Goal: Task Accomplishment & Management: Complete application form

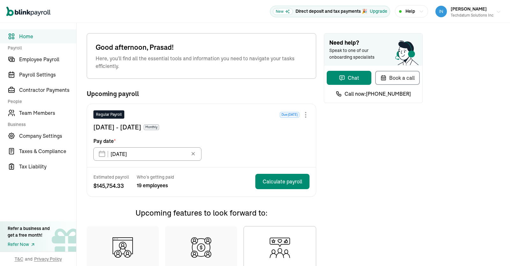
click at [476, 14] on div "Techdatum Solutions Inc" at bounding box center [472, 15] width 43 height 6
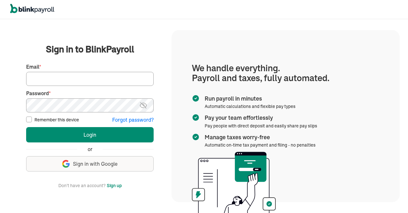
click at [116, 78] on input "Email *" at bounding box center [90, 79] width 128 height 14
type input "harish@saviencetechnologies.com"
click at [144, 108] on img at bounding box center [143, 105] width 8 height 8
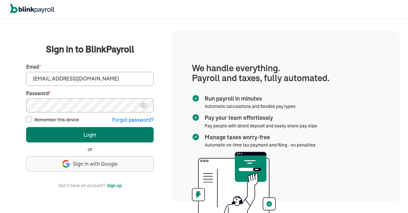
click at [125, 131] on button "Login" at bounding box center [90, 134] width 128 height 15
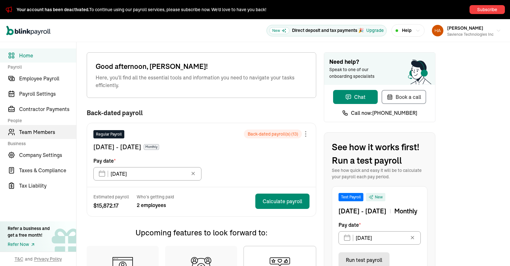
click at [48, 130] on span "Team Members" at bounding box center [47, 132] width 57 height 8
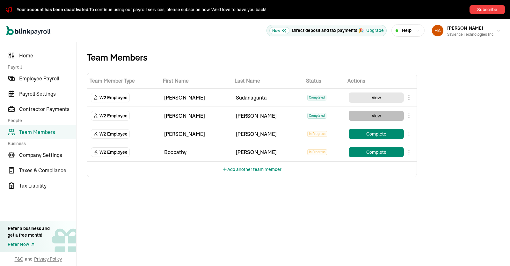
click at [378, 112] on button "View" at bounding box center [376, 116] width 55 height 10
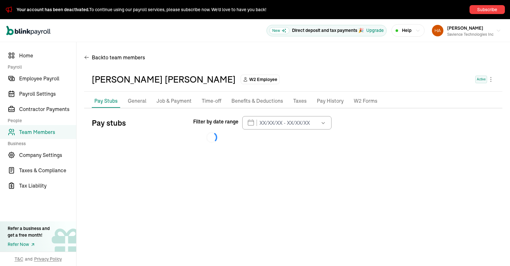
click at [509, 88] on div "Back to team members Vasantha Kumari Katipally W2 Employee Active Pay Stubs Gen…" at bounding box center [294, 100] width 434 height 117
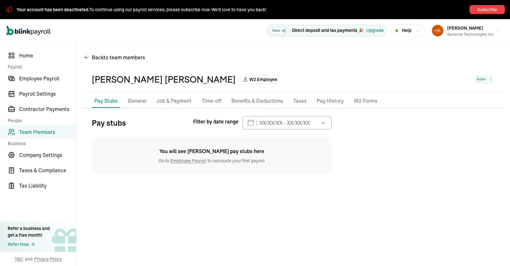
click at [327, 123] on button "button" at bounding box center [323, 122] width 18 height 13
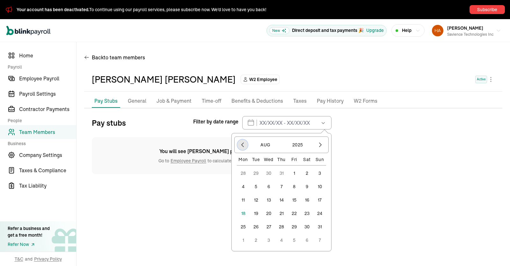
click at [244, 145] on icon "button" at bounding box center [243, 145] width 6 height 6
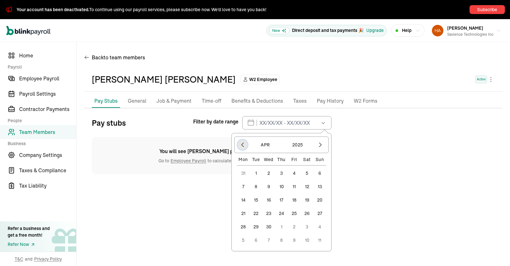
click at [244, 145] on icon "button" at bounding box center [243, 145] width 6 height 6
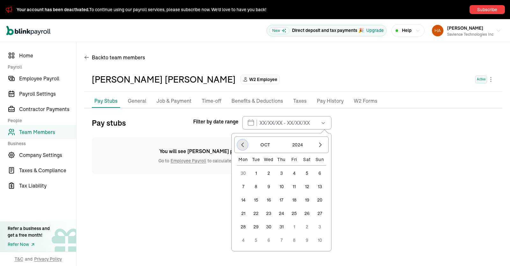
click at [244, 145] on icon "button" at bounding box center [243, 145] width 6 height 6
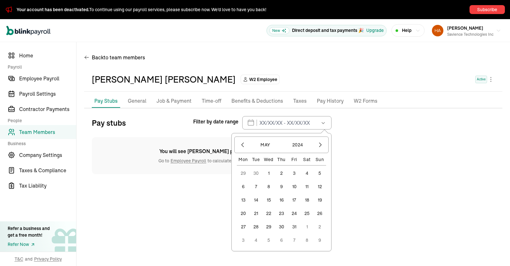
click at [270, 172] on button "1" at bounding box center [269, 173] width 13 height 13
click at [321, 145] on icon "button" at bounding box center [320, 145] width 6 height 6
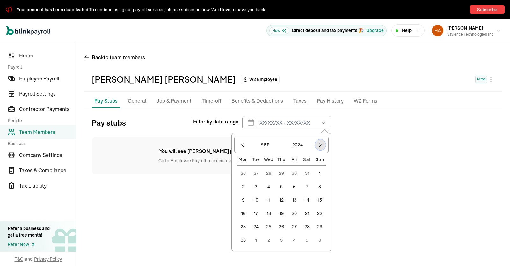
click at [321, 145] on icon "button" at bounding box center [320, 145] width 6 height 6
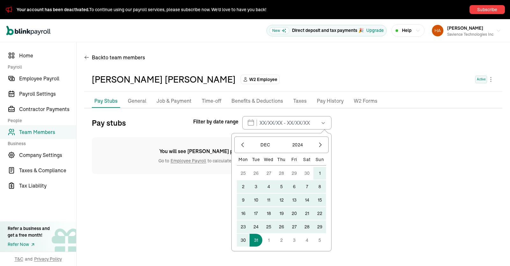
click at [259, 239] on button "31" at bounding box center [256, 240] width 13 height 13
type input "05/01/2024 - 12/31/2024"
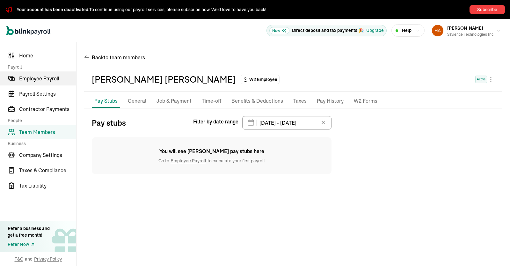
click at [46, 79] on span "Employee Payroll" at bounding box center [47, 79] width 57 height 8
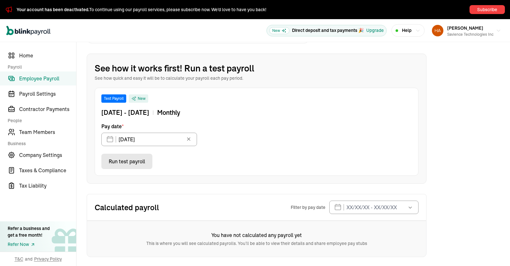
click at [403, 208] on button "button" at bounding box center [410, 207] width 18 height 13
click at [331, 229] on icon "button" at bounding box center [330, 229] width 2 height 4
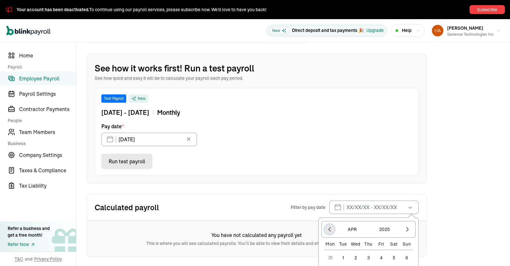
click at [331, 229] on icon "button" at bounding box center [330, 229] width 2 height 4
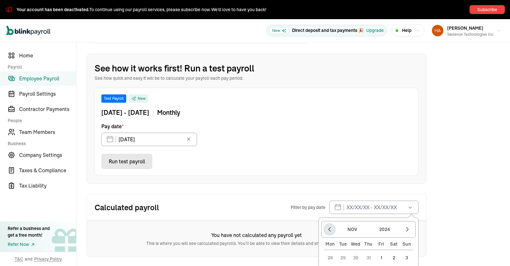
click at [331, 229] on icon "button" at bounding box center [330, 229] width 2 height 4
click at [331, 255] on button "1" at bounding box center [330, 257] width 13 height 13
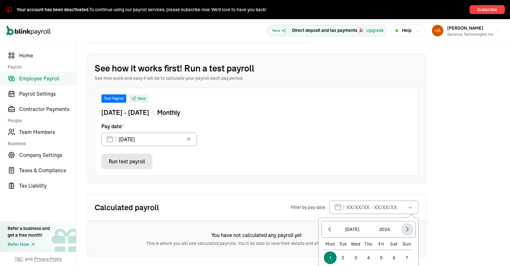
click at [408, 229] on icon "button" at bounding box center [408, 229] width 6 height 6
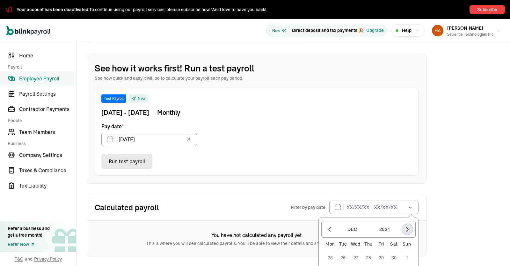
click at [408, 229] on icon "button" at bounding box center [408, 229] width 6 height 6
click at [395, 255] on button "4" at bounding box center [394, 257] width 13 height 13
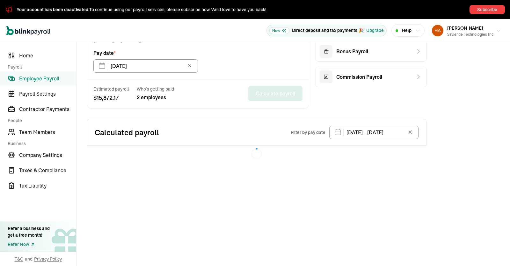
type input "07/01/2024 - 01/04/2025"
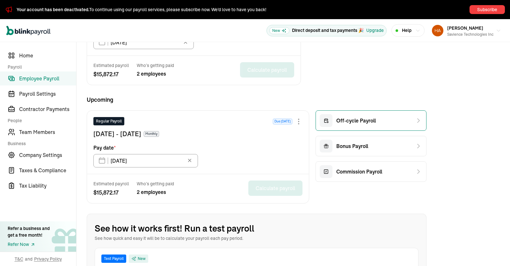
click at [367, 124] on div "Off-cycle Payroll" at bounding box center [348, 120] width 56 height 13
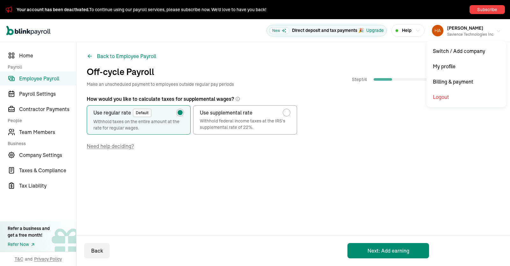
click at [496, 32] on button "Harish Chowdappa Savience Technologies Inc" at bounding box center [467, 31] width 74 height 16
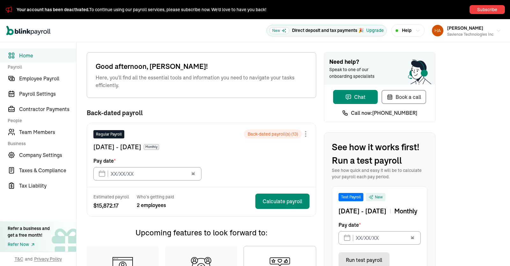
type input "11/15/2023"
click at [48, 130] on span "Team Members" at bounding box center [47, 132] width 57 height 8
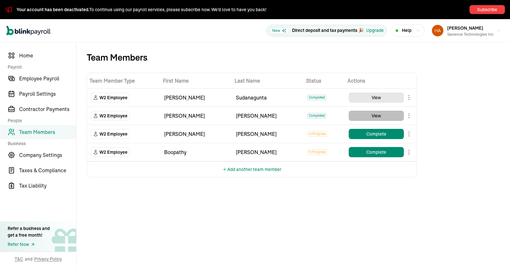
click at [378, 112] on button "View" at bounding box center [376, 116] width 55 height 10
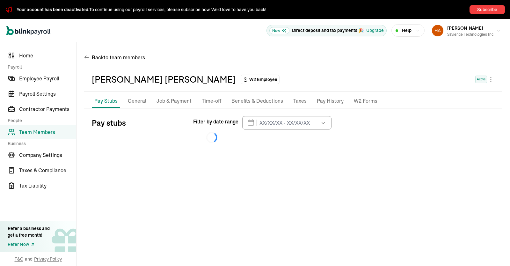
click at [509, 88] on div "Back to team members Vasantha Kumari Katipally W2 Employee Active Pay Stubs Gen…" at bounding box center [294, 100] width 434 height 117
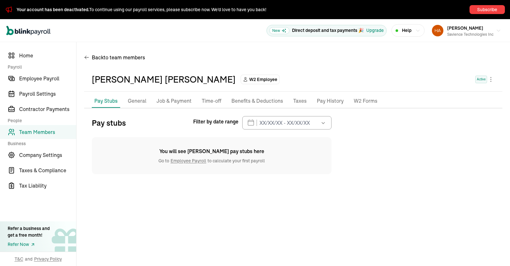
click at [327, 123] on button "button" at bounding box center [323, 122] width 18 height 13
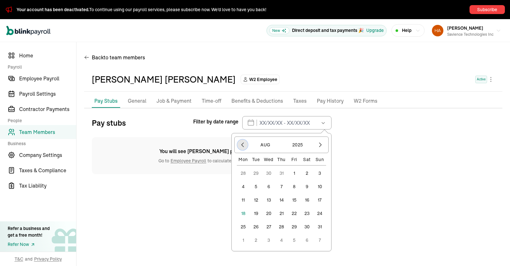
click at [244, 145] on icon "button" at bounding box center [243, 145] width 6 height 6
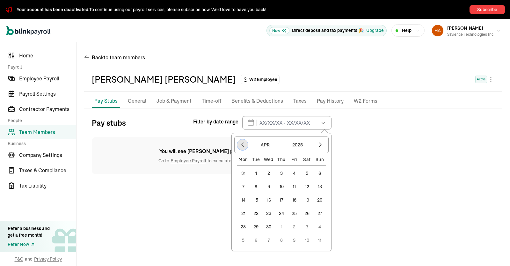
click at [244, 145] on icon "button" at bounding box center [243, 145] width 6 height 6
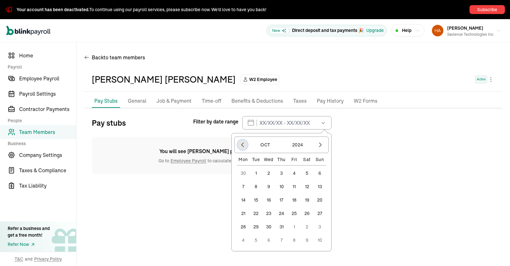
click at [244, 145] on icon "button" at bounding box center [243, 145] width 6 height 6
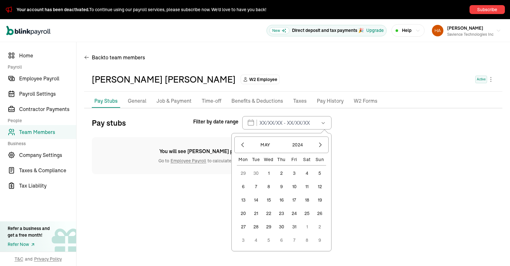
click at [270, 172] on button "1" at bounding box center [269, 173] width 13 height 13
click at [321, 145] on icon "button" at bounding box center [320, 145] width 6 height 6
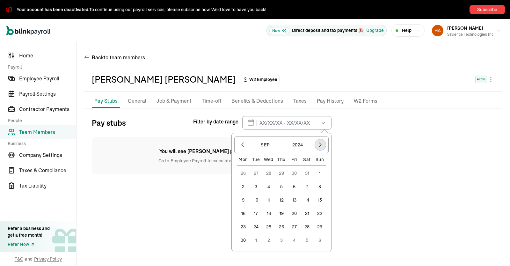
click at [321, 145] on icon "button" at bounding box center [320, 145] width 6 height 6
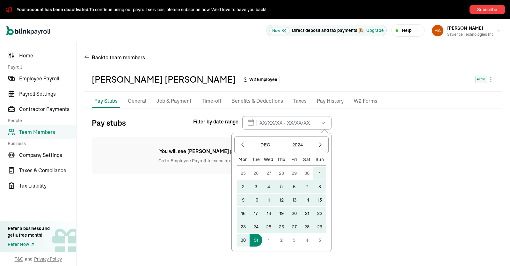
click at [259, 239] on button "31" at bounding box center [256, 240] width 13 height 13
type input "[DATE] - [DATE]"
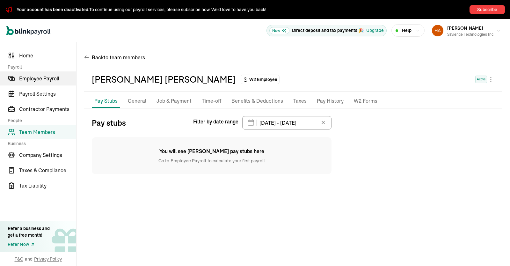
click at [46, 79] on span "Employee Payroll" at bounding box center [47, 79] width 57 height 8
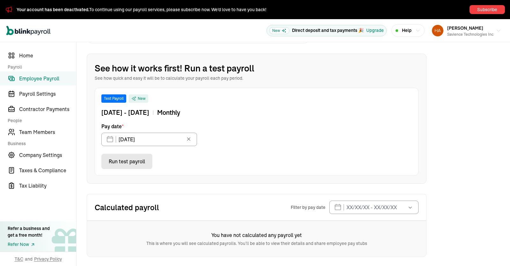
click at [403, 208] on button "button" at bounding box center [410, 207] width 18 height 13
click at [331, 229] on icon "button" at bounding box center [330, 229] width 2 height 4
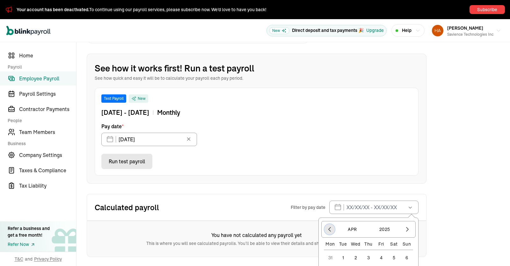
click at [331, 229] on icon "button" at bounding box center [330, 229] width 2 height 4
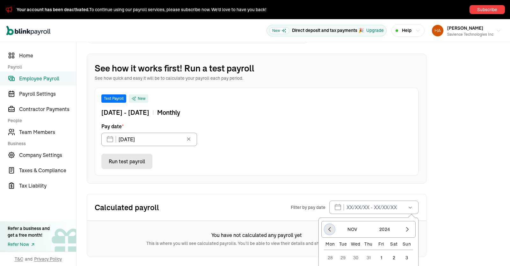
click at [331, 229] on icon "button" at bounding box center [330, 229] width 2 height 4
click at [331, 255] on button "1" at bounding box center [330, 257] width 13 height 13
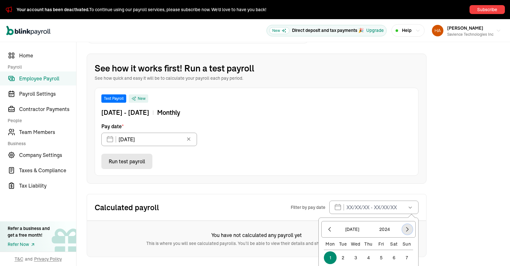
click at [408, 229] on icon "button" at bounding box center [408, 229] width 6 height 6
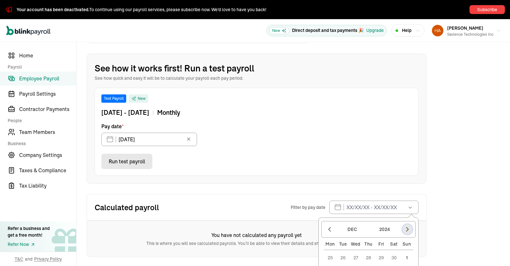
click at [408, 229] on icon "button" at bounding box center [408, 229] width 6 height 6
click at [395, 255] on button "4" at bounding box center [394, 257] width 13 height 13
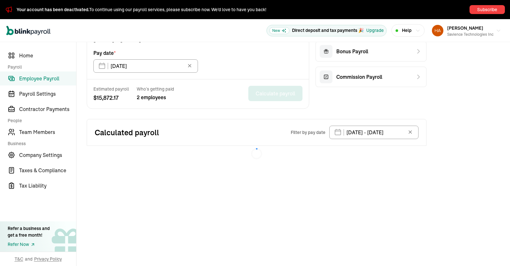
type input "[DATE] - [DATE]"
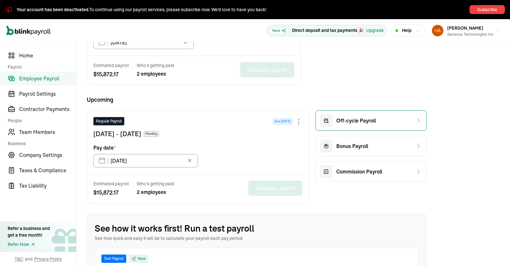
click at [367, 124] on div "Off-cycle Payroll" at bounding box center [348, 120] width 56 height 13
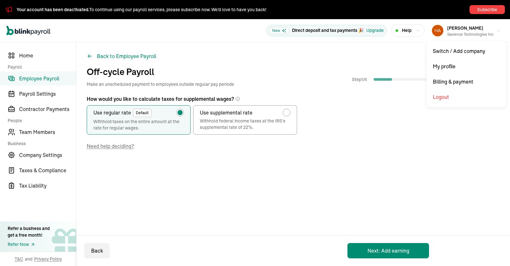
click at [496, 32] on button "[PERSON_NAME] Savience Technologies Inc" at bounding box center [467, 31] width 74 height 16
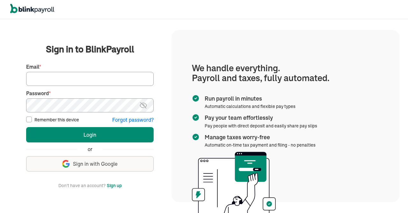
click at [123, 78] on input "Email *" at bounding box center [90, 79] width 128 height 14
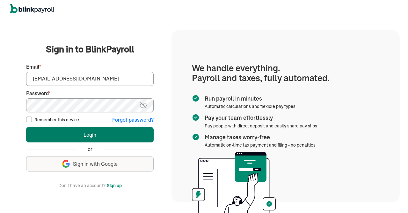
type input "info@techdatumsolutions.com"
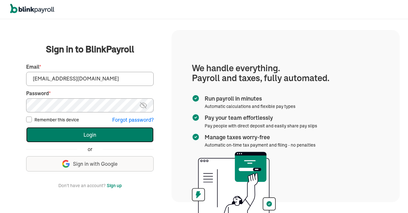
click at [78, 130] on button "Login" at bounding box center [90, 134] width 128 height 15
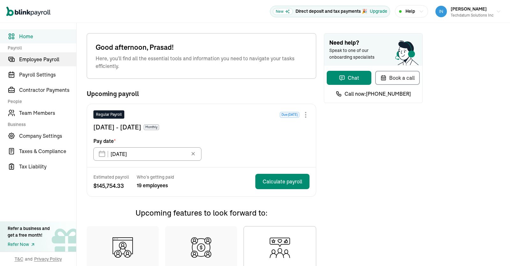
click at [49, 62] on span "Employee Payroll" at bounding box center [47, 60] width 57 height 8
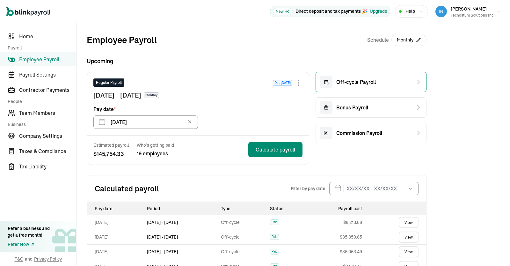
click at [358, 84] on span "Off-cycle Payroll" at bounding box center [357, 82] width 40 height 8
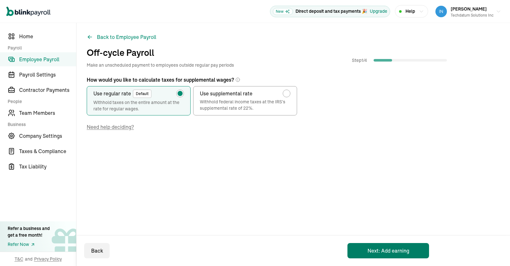
click at [375, 253] on button "Next: Add earning" at bounding box center [389, 250] width 82 height 15
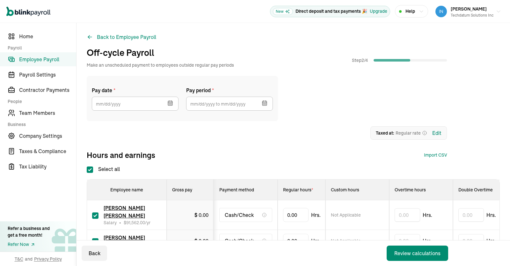
checkbox input "true"
click at [169, 105] on icon "button" at bounding box center [170, 103] width 4 height 4
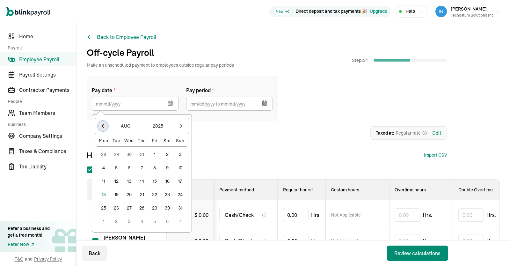
click at [104, 128] on icon "button" at bounding box center [103, 126] width 6 height 6
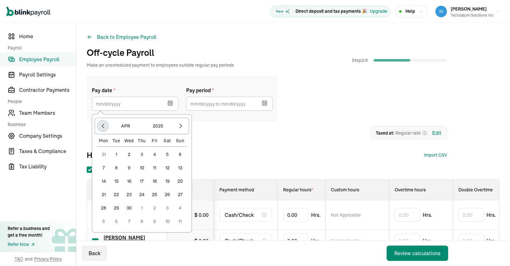
click at [104, 128] on icon "button" at bounding box center [103, 126] width 6 height 6
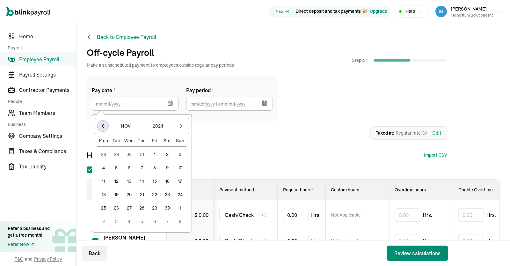
click at [104, 128] on icon "button" at bounding box center [103, 126] width 6 height 6
click at [129, 206] on button "31" at bounding box center [129, 208] width 13 height 13
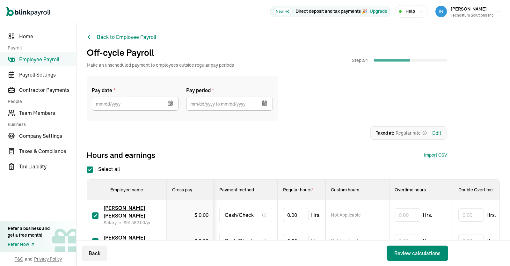
type input "07/31/2024"
click at [269, 104] on button "button" at bounding box center [264, 102] width 18 height 17
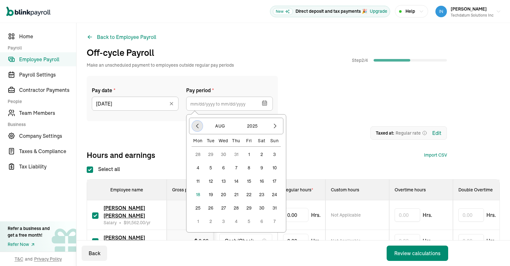
click at [197, 126] on icon "button" at bounding box center [197, 126] width 6 height 6
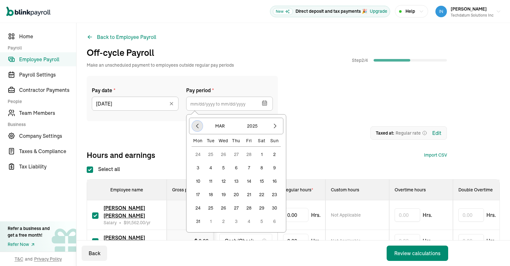
click at [197, 126] on icon "button" at bounding box center [197, 126] width 6 height 6
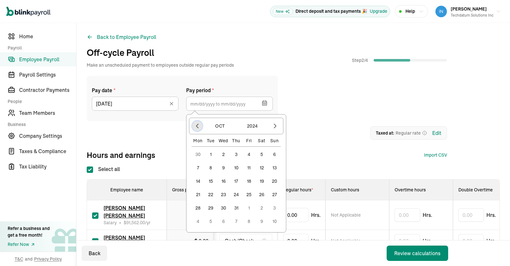
click at [197, 126] on icon "button" at bounding box center [197, 126] width 6 height 6
click at [277, 126] on icon "button" at bounding box center [275, 126] width 6 height 6
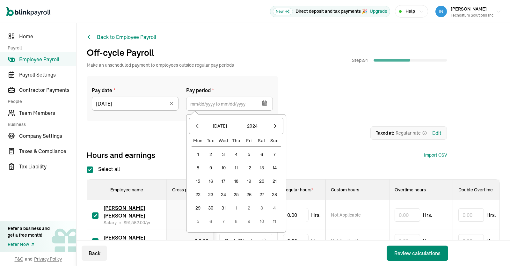
click at [198, 153] on button "1" at bounding box center [198, 154] width 13 height 13
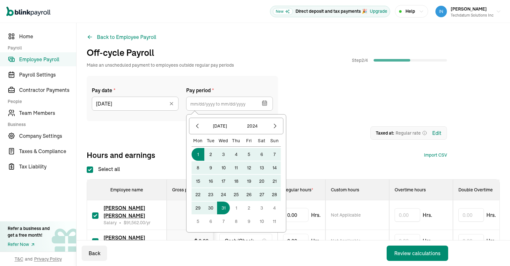
click at [227, 209] on button "31" at bounding box center [223, 208] width 13 height 13
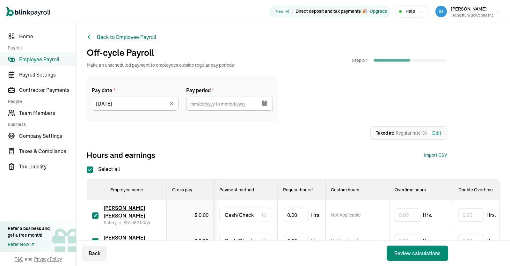
type input "07/01/2024 ~ 07/31/2024"
click at [308, 128] on div "1 Upload 2 Map Columns 3 Map Employees Drop your file here or Browse files Expe…" at bounding box center [267, 132] width 360 height 13
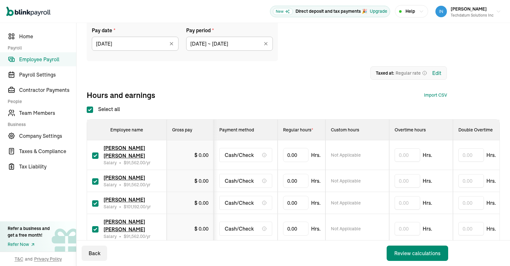
scroll to position [62, 0]
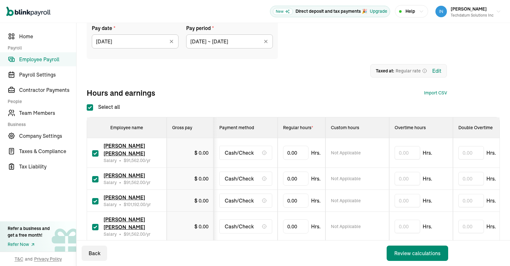
click at [91, 107] on input "Select all" at bounding box center [90, 107] width 6 height 6
checkbox input "false"
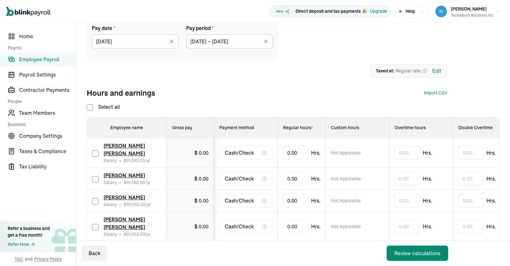
checkbox input "false"
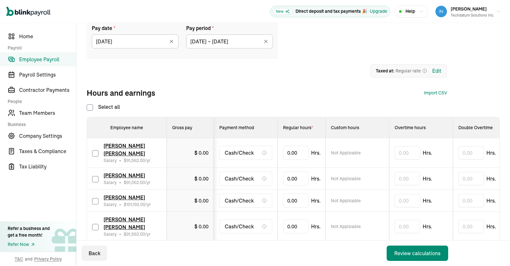
checkbox input "false"
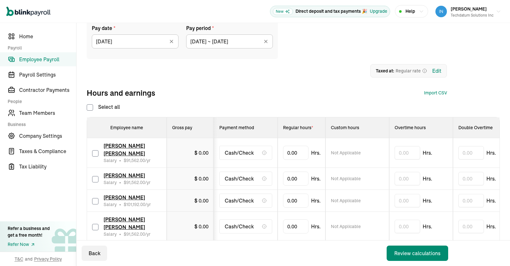
checkbox input "false"
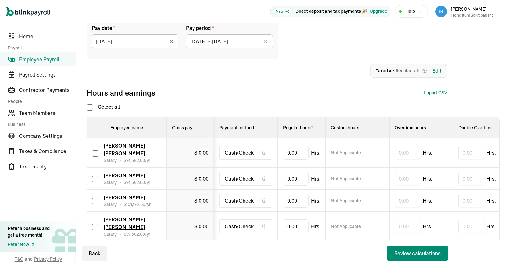
checkbox input "false"
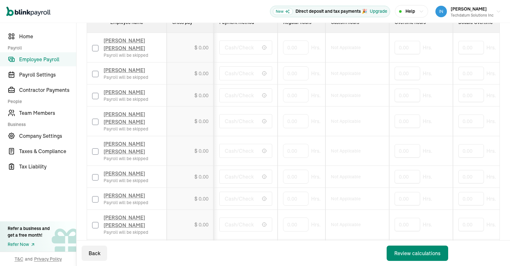
scroll to position [163, 0]
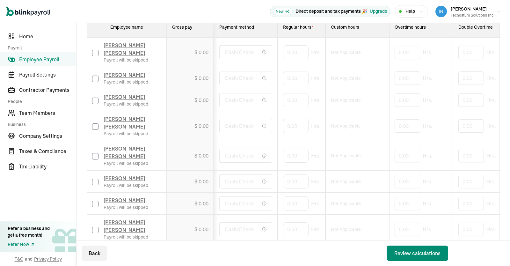
click at [97, 130] on input "checkbox" at bounding box center [95, 126] width 6 height 6
checkbox input "true"
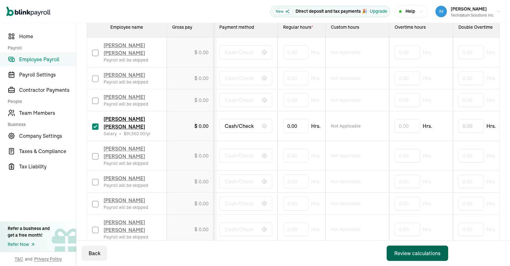
click at [404, 252] on div "Review calculations" at bounding box center [418, 253] width 46 height 8
drag, startPoint x: 298, startPoint y: 136, endPoint x: 264, endPoint y: 134, distance: 34.9
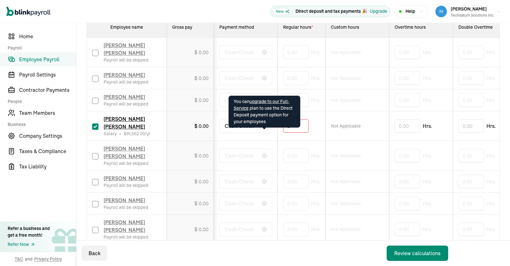
type input "80"
drag, startPoint x: 306, startPoint y: 133, endPoint x: 266, endPoint y: 133, distance: 40.5
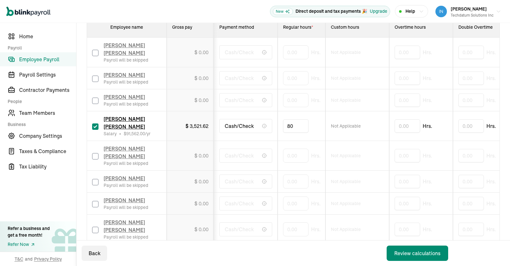
click at [299, 133] on input "80" at bounding box center [296, 125] width 26 height 13
click at [412, 254] on div "Review calculations" at bounding box center [418, 253] width 46 height 8
drag, startPoint x: 190, startPoint y: 133, endPoint x: 210, endPoint y: 132, distance: 19.8
click at [210, 132] on td "$ 3,521.62" at bounding box center [190, 126] width 47 height 30
copy span "3,521.62"
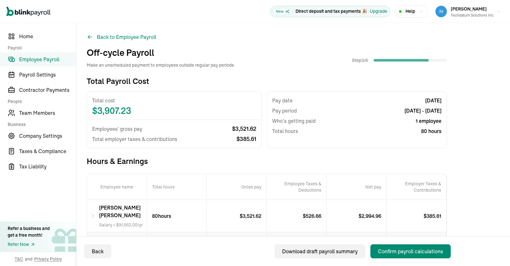
scroll to position [43, 0]
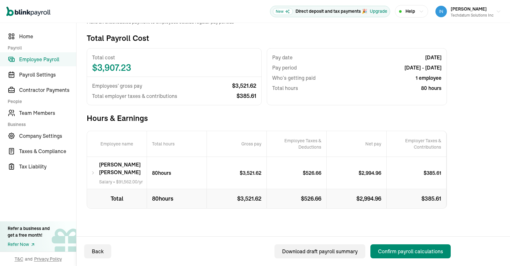
click at [92, 173] on icon at bounding box center [93, 173] width 4 height 8
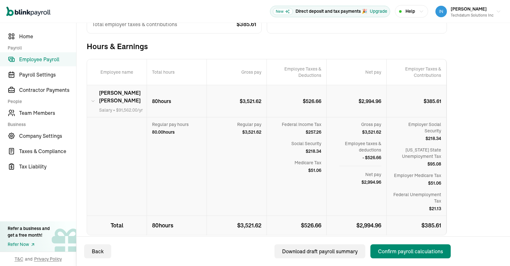
scroll to position [115, 0]
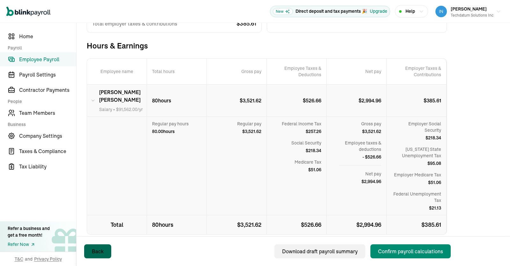
click at [99, 251] on div "Back" at bounding box center [98, 252] width 12 height 8
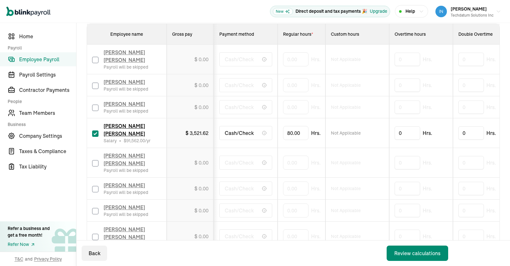
scroll to position [191, 0]
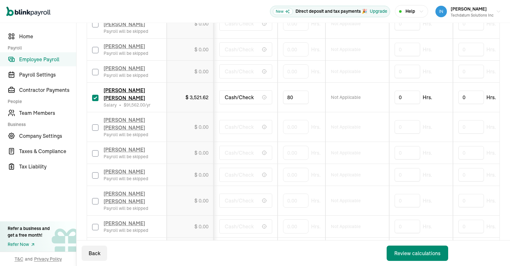
drag, startPoint x: 304, startPoint y: 104, endPoint x: 222, endPoint y: 111, distance: 81.7
drag, startPoint x: 298, startPoint y: 104, endPoint x: 241, endPoint y: 109, distance: 57.1
click at [283, 104] on input "80" at bounding box center [296, 97] width 26 height 13
type input "173.33333"
click at [380, 112] on td "Not Applicable" at bounding box center [358, 98] width 64 height 30
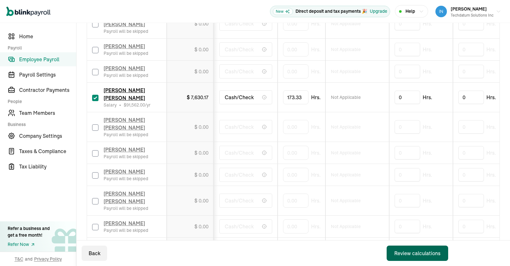
click at [406, 251] on div "Review calculations" at bounding box center [418, 253] width 46 height 8
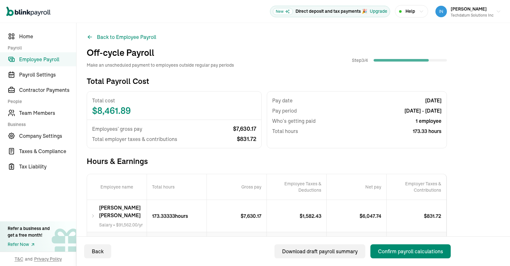
scroll to position [43, 0]
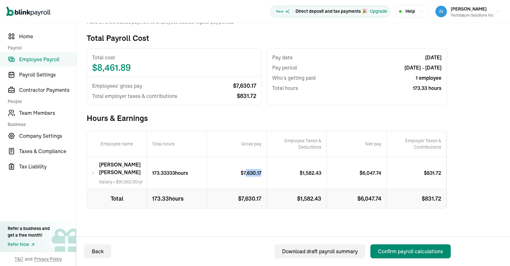
drag, startPoint x: 246, startPoint y: 172, endPoint x: 261, endPoint y: 174, distance: 15.1
click at [261, 174] on p "$ 7,630.17" at bounding box center [254, 173] width 26 height 8
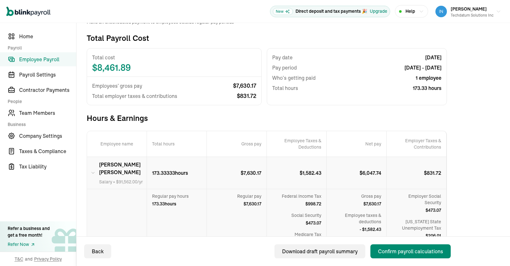
click at [262, 174] on p "$ 7,630.17" at bounding box center [254, 173] width 26 height 8
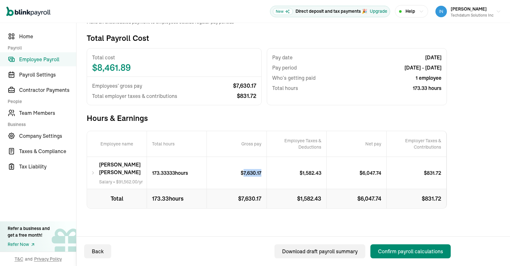
drag, startPoint x: 262, startPoint y: 174, endPoint x: 244, endPoint y: 173, distance: 17.6
click at [244, 173] on p "$ 7,630.17" at bounding box center [254, 173] width 26 height 8
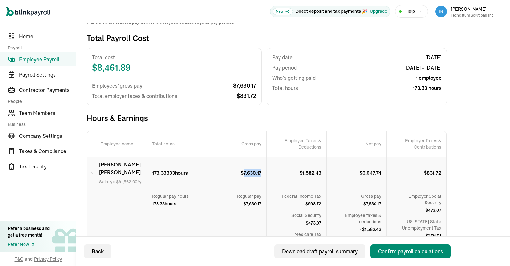
copy p "7,630.17"
drag, startPoint x: 303, startPoint y: 172, endPoint x: 322, endPoint y: 172, distance: 19.1
click at [322, 172] on p "$ 1,582.43" at bounding box center [313, 173] width 27 height 8
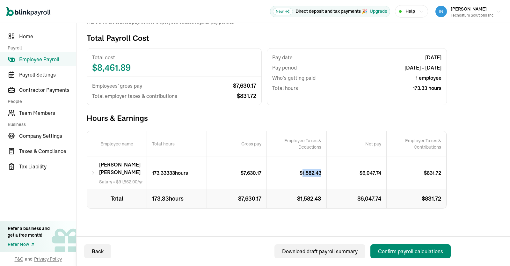
copy p "1,582.43"
drag, startPoint x: 364, startPoint y: 173, endPoint x: 382, endPoint y: 173, distance: 18.5
click at [382, 173] on p "$ 6,047.74" at bounding box center [373, 173] width 27 height 8
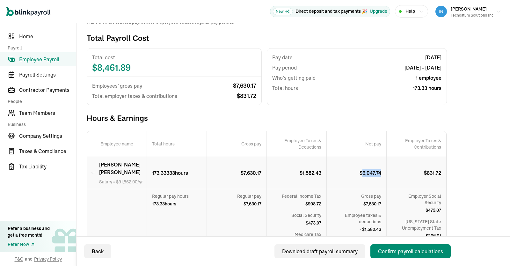
copy p "6,047.74"
drag, startPoint x: 428, startPoint y: 173, endPoint x: 446, endPoint y: 173, distance: 17.9
click at [446, 173] on p "$ 831.72" at bounding box center [435, 173] width 22 height 8
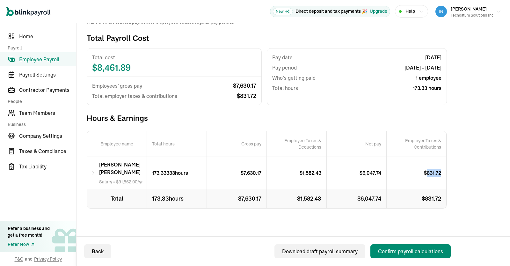
copy p "831.72"
click at [91, 176] on icon at bounding box center [93, 173] width 4 height 8
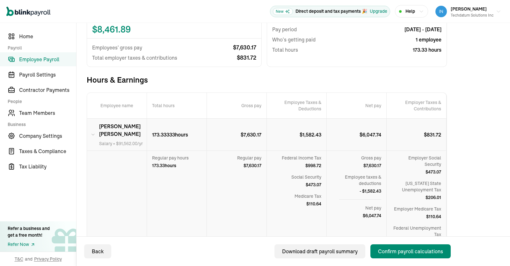
scroll to position [142, 0]
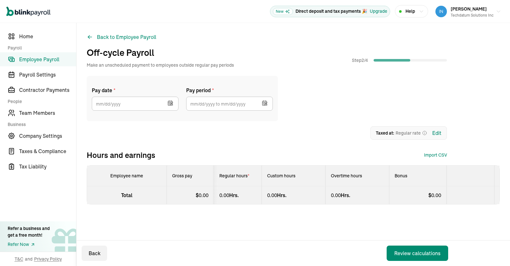
type input "[DATE]"
type input "[DATE] ~ [DATE]"
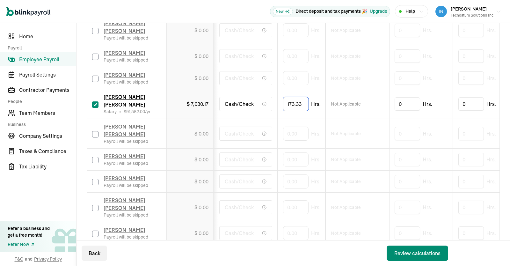
scroll to position [185, 0]
drag, startPoint x: 304, startPoint y: 115, endPoint x: 260, endPoint y: 107, distance: 44.9
drag, startPoint x: 311, startPoint y: 111, endPoint x: 233, endPoint y: 108, distance: 78.2
click at [283, 108] on input "173.33333" at bounding box center [300, 103] width 35 height 13
type input "80"
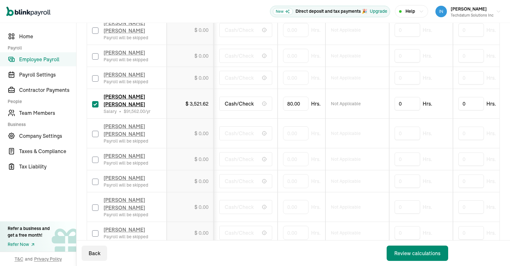
click at [331, 133] on td "Not Applicable" at bounding box center [358, 134] width 64 height 30
click at [414, 252] on div "Review calculations" at bounding box center [418, 253] width 46 height 8
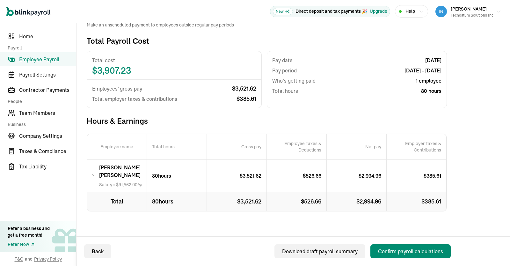
scroll to position [43, 0]
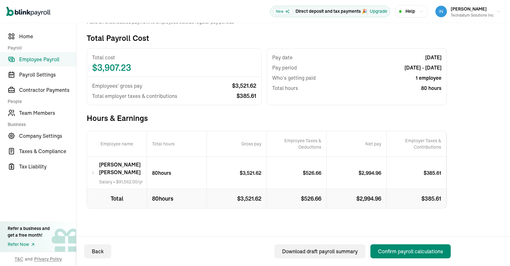
click at [95, 171] on icon at bounding box center [93, 173] width 4 height 8
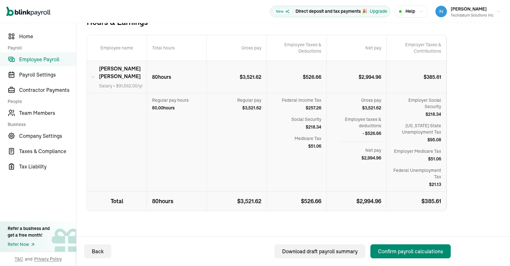
scroll to position [133, 0]
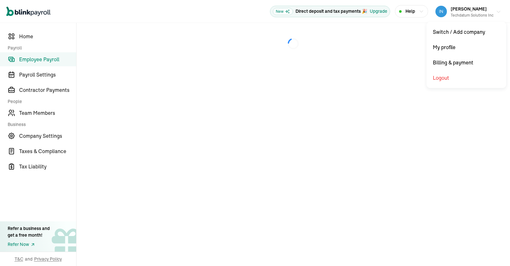
click at [495, 11] on button "Prasad Rao Techdatum Solutions Inc" at bounding box center [468, 12] width 71 height 16
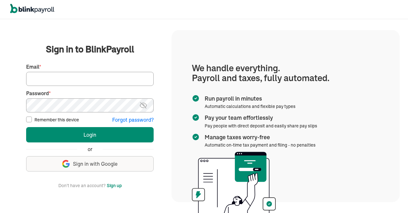
click at [111, 74] on input "Email *" at bounding box center [90, 79] width 128 height 14
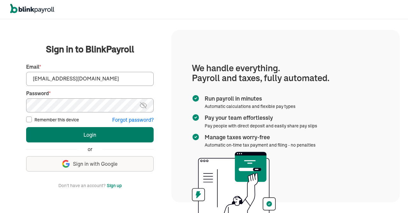
type input "[EMAIL_ADDRESS][DOMAIN_NAME]"
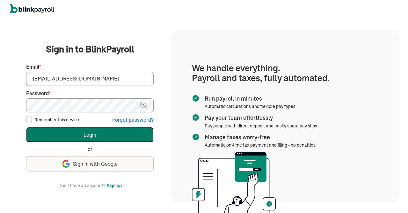
click at [94, 133] on button "Login" at bounding box center [90, 134] width 128 height 15
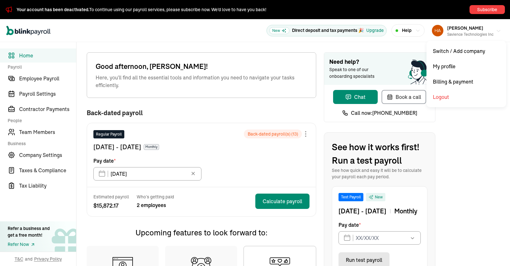
click at [495, 35] on button "[PERSON_NAME] Savience Technologies Inc" at bounding box center [467, 31] width 74 height 16
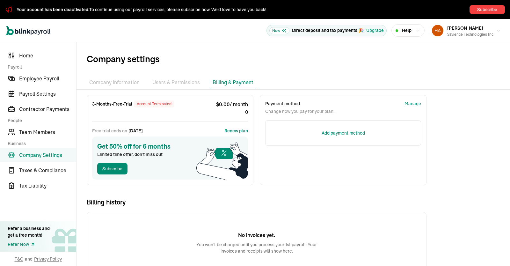
click at [361, 137] on div "Add payment method" at bounding box center [343, 133] width 156 height 26
click at [239, 129] on button "Renew plan" at bounding box center [237, 131] width 24 height 6
click at [347, 130] on div "Add payment method" at bounding box center [343, 133] width 43 height 7
click at [40, 80] on span "Employee Payroll" at bounding box center [47, 79] width 57 height 8
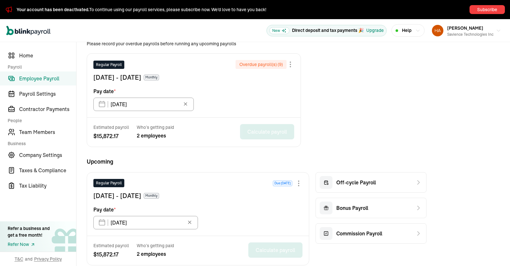
scroll to position [172, 0]
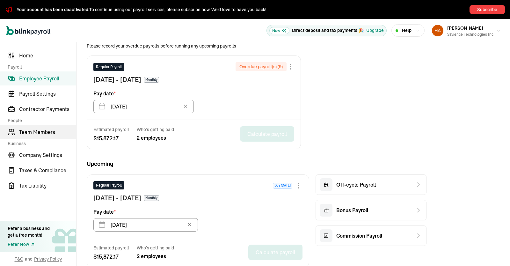
click at [42, 129] on span "Team Members" at bounding box center [47, 132] width 57 height 8
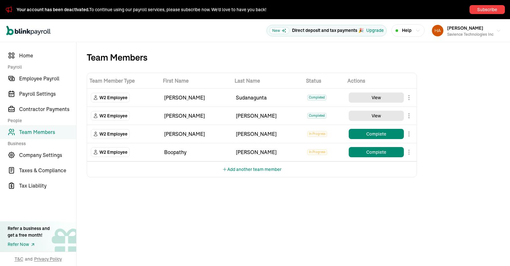
click at [510, 129] on div "Team Members Team Member Type First Name Last Name Status Actions W2 Employee J…" at bounding box center [294, 154] width 434 height 224
click at [370, 132] on button "Complete" at bounding box center [376, 134] width 55 height 10
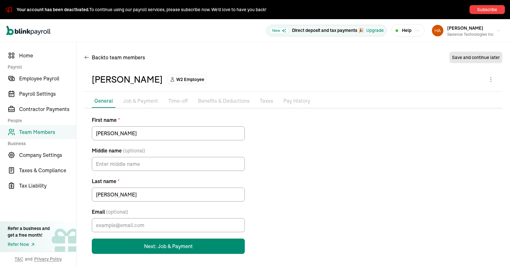
scroll to position [2, 0]
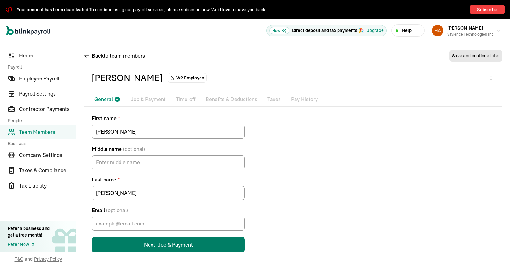
click at [173, 242] on button "Next: Job & Payment" at bounding box center [168, 244] width 153 height 15
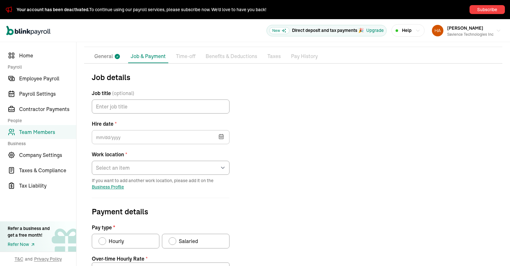
scroll to position [44, 0]
click at [222, 137] on icon "button" at bounding box center [222, 137] width 0 height 1
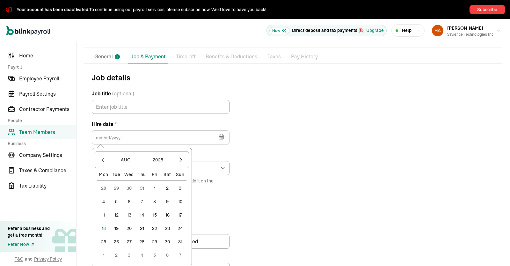
click at [222, 137] on icon "button" at bounding box center [222, 137] width 0 height 1
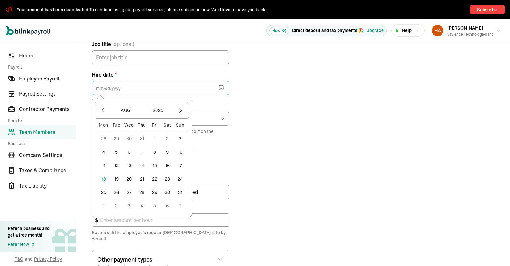
scroll to position [94, 0]
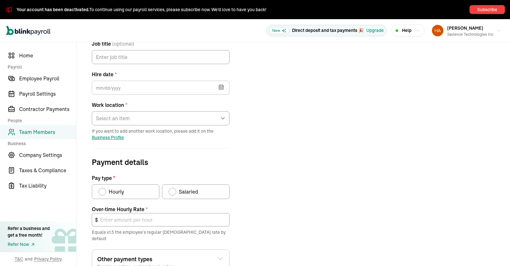
click at [348, 126] on div "Job details Job title (optional) Hire date * Aug 2025 Mon Tue Wed Thu Fri Sat S…" at bounding box center [293, 184] width 419 height 325
click at [44, 133] on span "Team Members" at bounding box center [47, 132] width 57 height 8
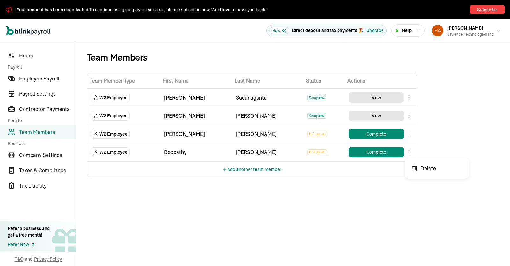
click at [410, 152] on body "Your account has been deactivated. To continue using our payroll services, plea…" at bounding box center [255, 133] width 510 height 266
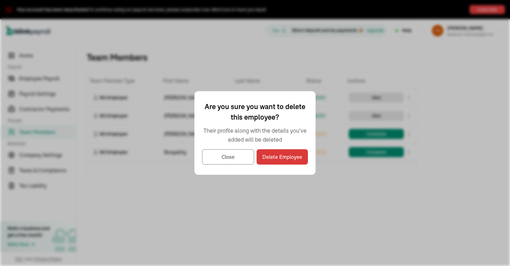
click at [256, 157] on div "Close Delete Employee" at bounding box center [255, 156] width 106 height 15
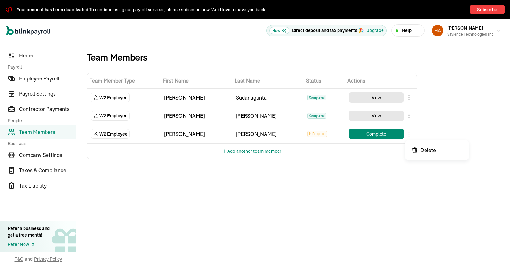
click at [409, 135] on body "Your account has been deactivated. To continue using our payroll services, plea…" at bounding box center [255, 133] width 510 height 266
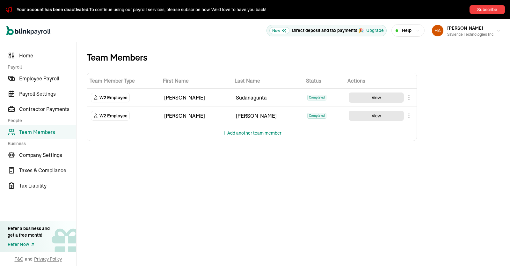
click at [221, 189] on div "Team Members Team Member Type First Name Last Name Status Actions W2 Employee J…" at bounding box center [294, 154] width 434 height 224
click at [46, 78] on span "Employee Payroll" at bounding box center [47, 79] width 57 height 8
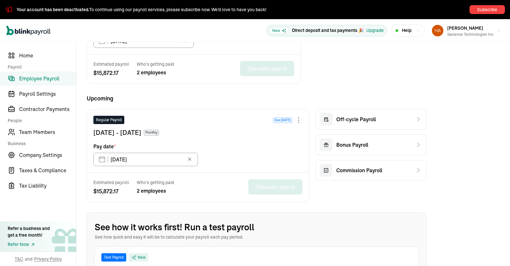
scroll to position [236, 0]
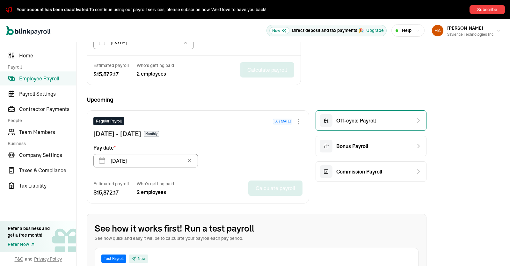
click at [375, 118] on span "Off-cycle Payroll" at bounding box center [357, 121] width 40 height 8
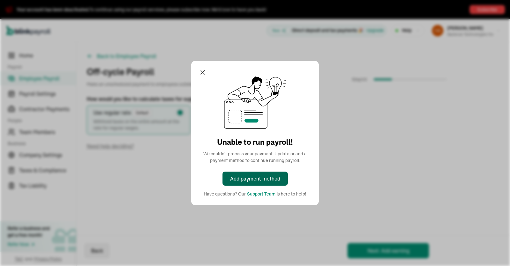
click at [262, 176] on div "Add payment method" at bounding box center [255, 179] width 50 height 8
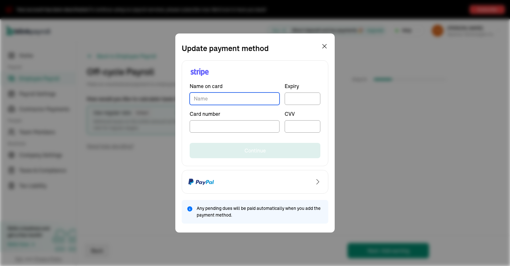
click at [234, 96] on input "TextInput" at bounding box center [235, 99] width 90 height 12
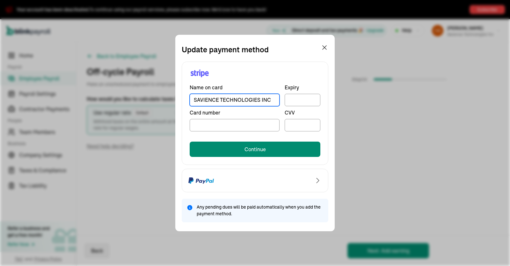
type input "SAVIENCE TECHNOLOGIES INC"
drag, startPoint x: 306, startPoint y: 119, endPoint x: 301, endPoint y: 124, distance: 7.2
click at [301, 124] on div "CVV" at bounding box center [303, 120] width 36 height 23
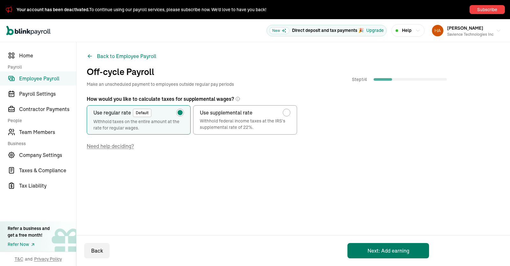
click at [373, 253] on button "Next: Add earning" at bounding box center [389, 250] width 82 height 15
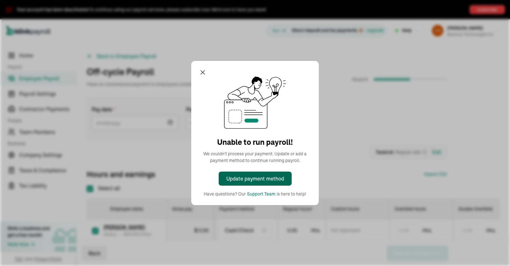
click at [259, 181] on div "Update payment method" at bounding box center [256, 179] width 58 height 8
click at [259, 195] on div "Support Team" at bounding box center [261, 194] width 28 height 7
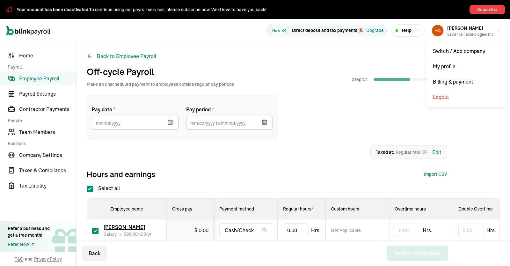
click at [481, 34] on div "Savience Technologies Inc" at bounding box center [471, 35] width 46 height 6
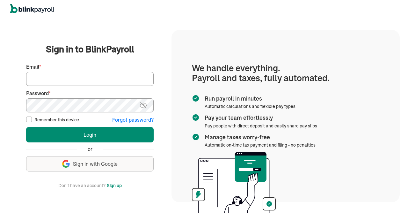
click at [111, 78] on input "Email *" at bounding box center [90, 79] width 128 height 14
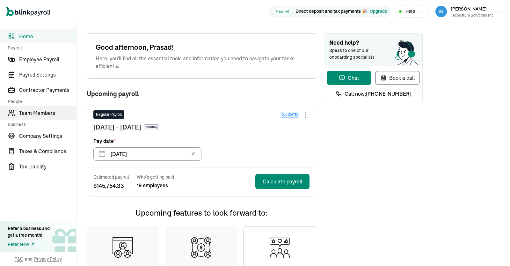
click at [43, 117] on span "Team Members" at bounding box center [47, 113] width 57 height 8
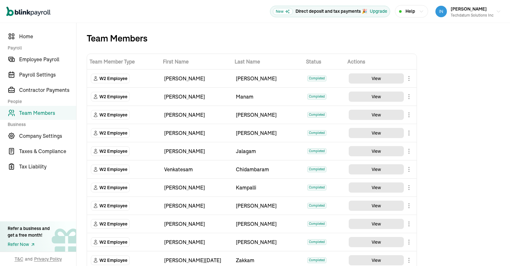
scroll to position [96, 0]
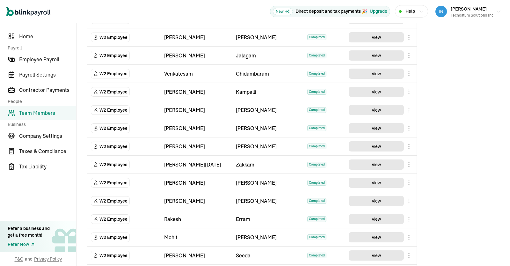
click at [40, 113] on span "Team Members" at bounding box center [47, 113] width 57 height 8
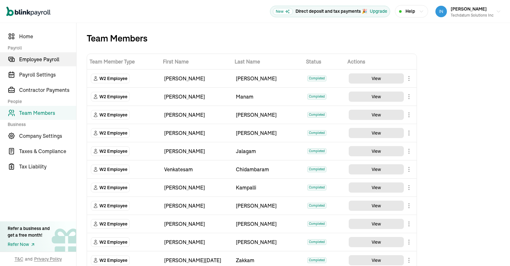
click at [44, 61] on span "Employee Payroll" at bounding box center [47, 60] width 57 height 8
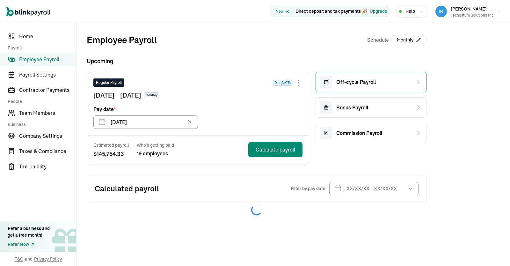
click at [368, 83] on span "Off-cycle Payroll" at bounding box center [357, 82] width 40 height 8
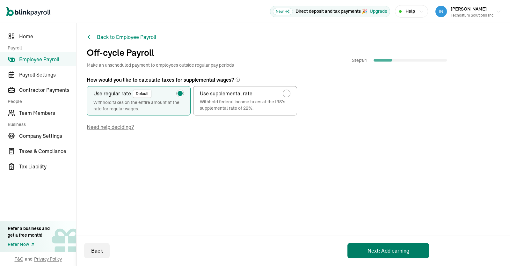
click at [381, 257] on button "Next: Add earning" at bounding box center [389, 250] width 82 height 15
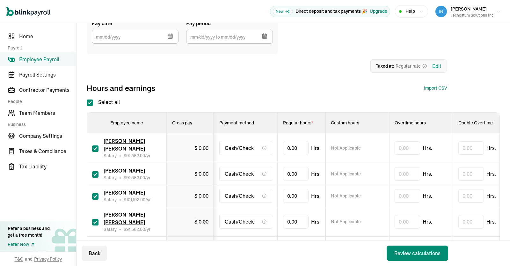
scroll to position [58, 0]
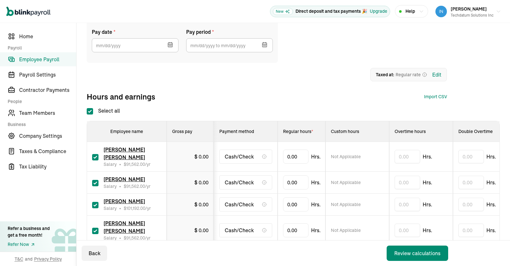
click at [89, 111] on input "Select all" at bounding box center [90, 111] width 6 height 6
checkbox input "false"
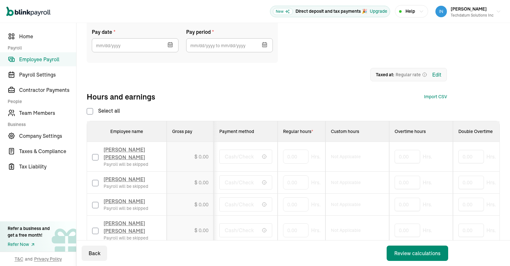
checkbox input "false"
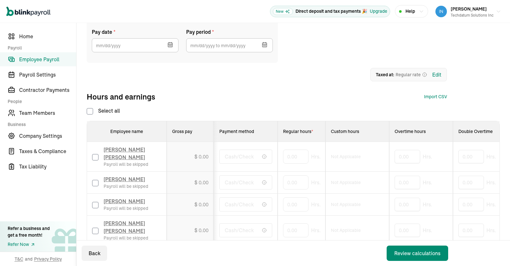
checkbox input "false"
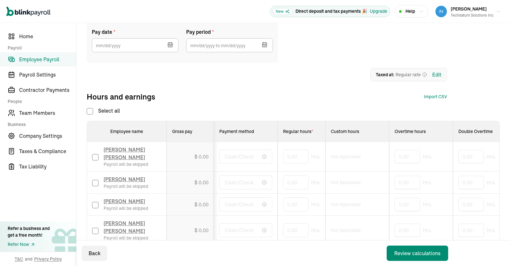
checkbox input "false"
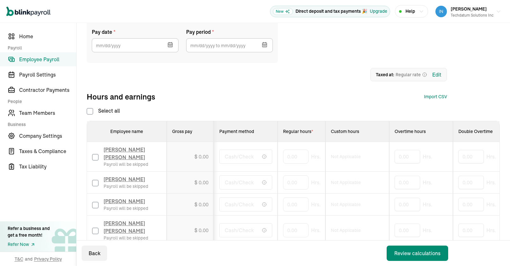
checkbox input "false"
click at [172, 44] on icon "button" at bounding box center [170, 45] width 4 height 4
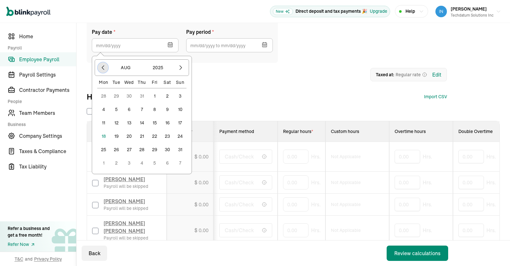
click at [103, 67] on icon "button" at bounding box center [103, 68] width 2 height 4
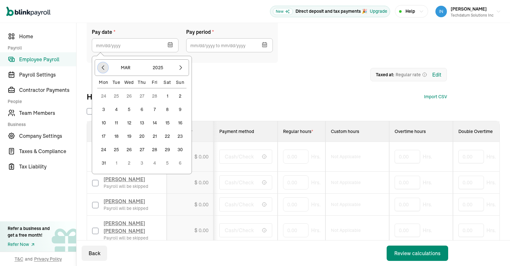
click at [103, 67] on icon "button" at bounding box center [103, 68] width 2 height 4
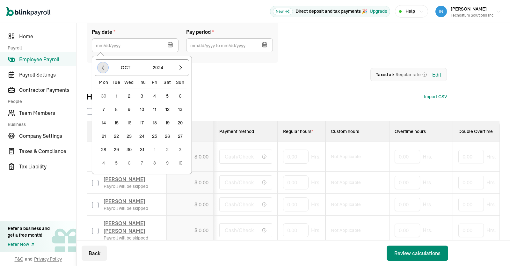
click at [103, 67] on icon "button" at bounding box center [103, 68] width 2 height 4
click at [129, 151] on button "31" at bounding box center [129, 149] width 13 height 13
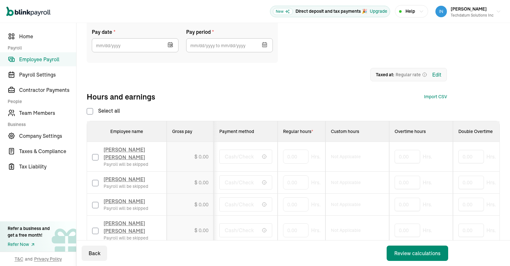
type input "[DATE]"
click at [264, 41] on button "button" at bounding box center [264, 44] width 18 height 17
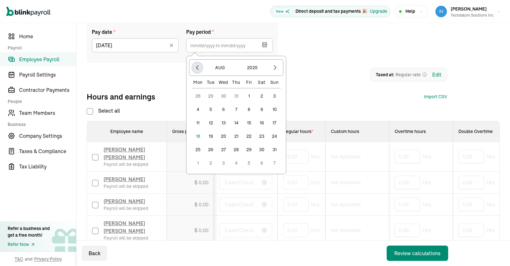
click at [199, 68] on icon "button" at bounding box center [197, 67] width 6 height 6
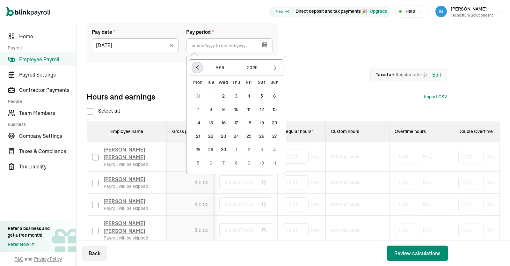
click at [199, 68] on icon "button" at bounding box center [197, 67] width 6 height 6
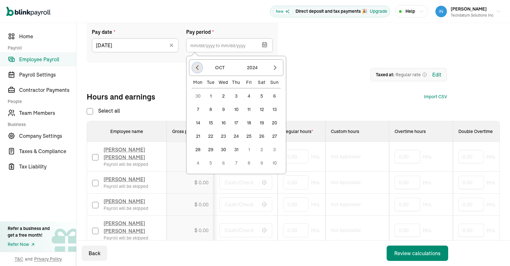
click at [199, 68] on icon "button" at bounding box center [197, 67] width 6 height 6
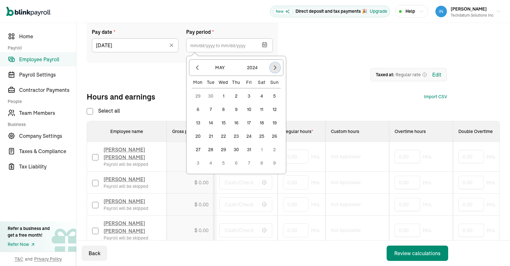
click at [274, 65] on icon "button" at bounding box center [275, 67] width 6 height 6
click at [197, 97] on button "1" at bounding box center [198, 96] width 13 height 13
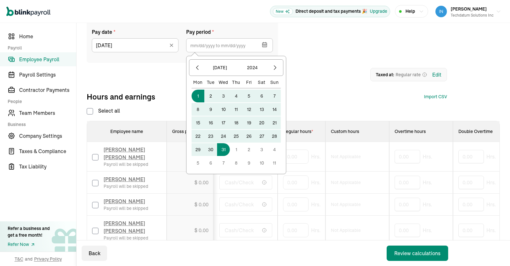
click at [225, 151] on button "31" at bounding box center [223, 149] width 13 height 13
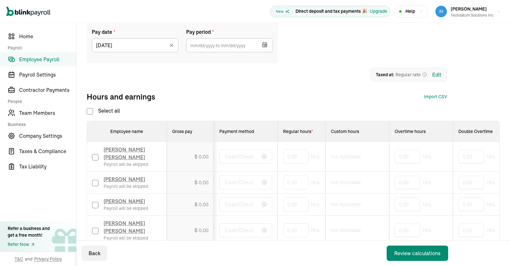
type input "[DATE] ~ [DATE]"
click at [341, 92] on div "Hours and earnings Import CSV 1 Upload 2 Map Columns 3 Map Employees Drop your …" at bounding box center [267, 97] width 360 height 10
click at [42, 119] on link "Team Members" at bounding box center [38, 113] width 76 height 14
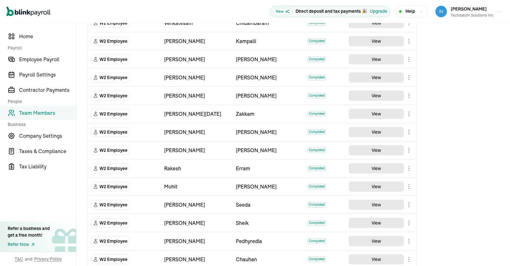
scroll to position [174, 0]
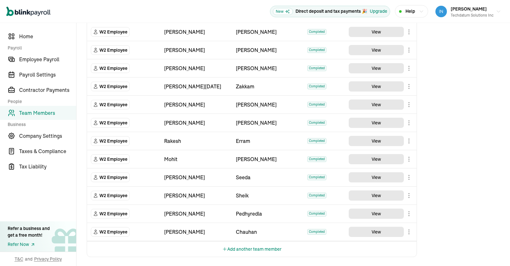
click at [253, 248] on button "Add another team member" at bounding box center [251, 248] width 59 height 15
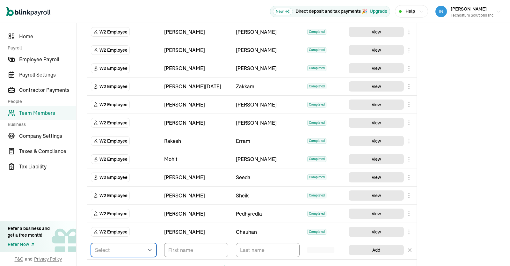
click at [91, 243] on select "Select W2 Employee Individual - 1099 [DEMOGRAPHIC_DATA] Business - 1099 Contrac…" at bounding box center [124, 250] width 66 height 14
select select "employee"
click option "W2 Employee" at bounding box center [0, 0] width 0 height 0
click at [194, 247] on input "TextInput" at bounding box center [196, 250] width 64 height 14
paste input "[PERSON_NAME] [PERSON_NAME]"
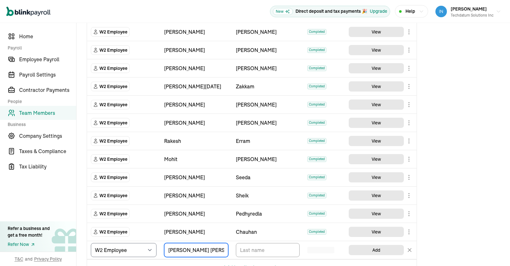
scroll to position [0, 4]
click at [210, 247] on input "[PERSON_NAME] [PERSON_NAME]" at bounding box center [196, 250] width 64 height 14
type input "[PERSON_NAME]"
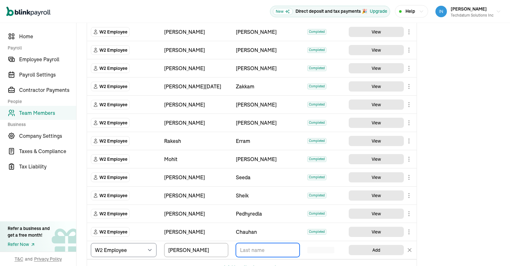
click at [271, 249] on input "TextInput" at bounding box center [268, 250] width 64 height 14
paste input "[PERSON_NAME]"
type input "[PERSON_NAME]"
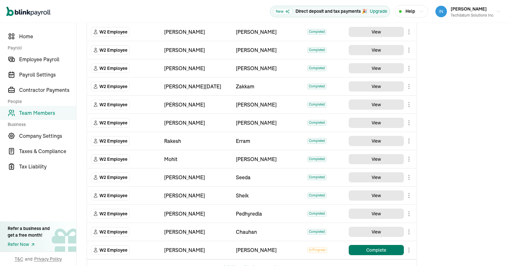
click at [366, 249] on button "Complete" at bounding box center [376, 250] width 55 height 10
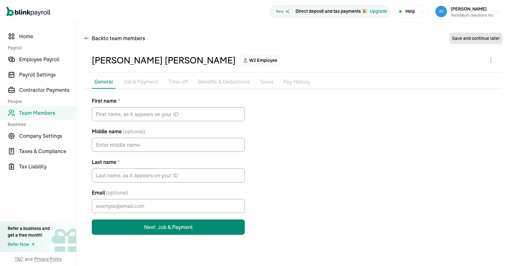
type input "[PERSON_NAME]"
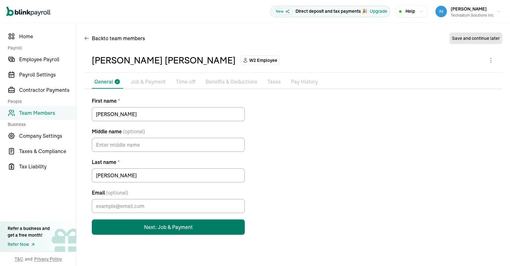
click at [176, 227] on button "Next: Job & Payment" at bounding box center [168, 226] width 153 height 15
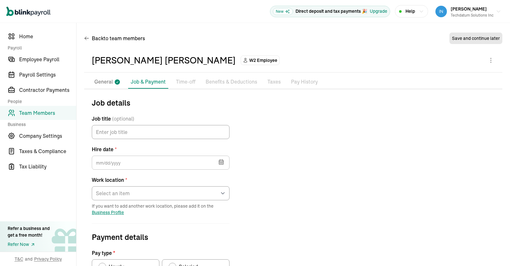
click at [223, 162] on icon "button" at bounding box center [221, 162] width 4 height 4
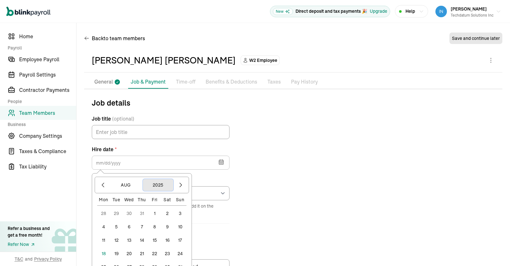
click at [149, 181] on button "2025" at bounding box center [158, 185] width 31 height 12
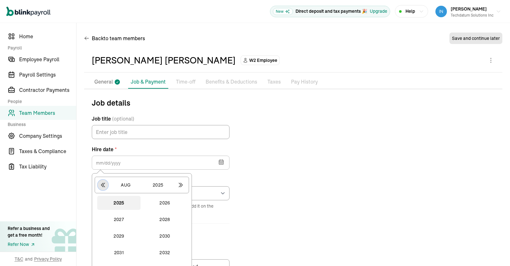
click at [103, 182] on icon "button" at bounding box center [103, 185] width 6 height 6
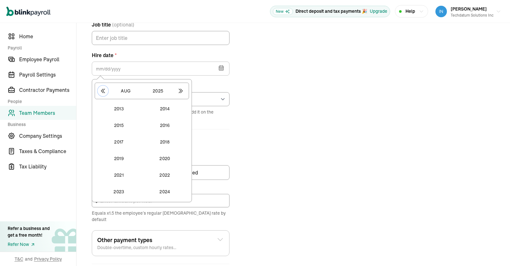
scroll to position [95, 0]
click at [167, 192] on button "2024" at bounding box center [164, 191] width 43 height 14
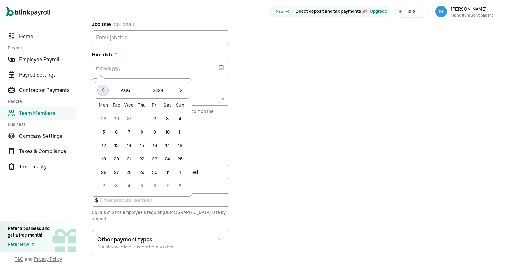
click at [105, 91] on icon "button" at bounding box center [103, 90] width 6 height 6
click at [183, 92] on icon "button" at bounding box center [181, 90] width 6 height 6
click at [101, 116] on button "1" at bounding box center [103, 118] width 13 height 13
type input "[DATE]"
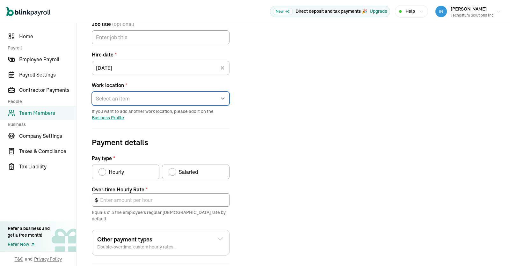
click at [216, 96] on select "Select an item [STREET_ADDRESS][PERSON_NAME] [PERSON_NAME] KarthikKrishna Works…" at bounding box center [161, 99] width 138 height 14
select select "[STREET_ADDRESS]"
click option "[STREET_ADDRESS]" at bounding box center [0, 0] width 0 height 0
click at [294, 130] on div "Job details Job title (optional) Hire date * [DATE] [DATE] Mon Tue Wed Thu Fri …" at bounding box center [293, 164] width 419 height 325
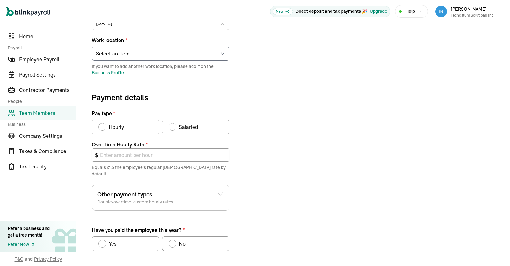
scroll to position [146, 0]
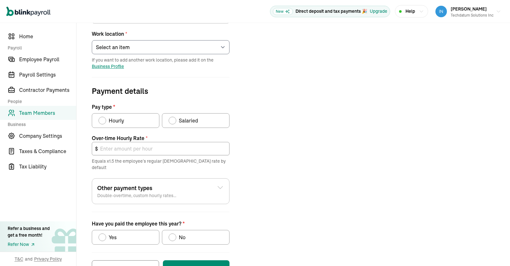
click at [172, 118] on div "Pay type" at bounding box center [172, 120] width 5 height 5
click at [172, 118] on input "Salaried" at bounding box center [170, 118] width 5 height 5
radio input "true"
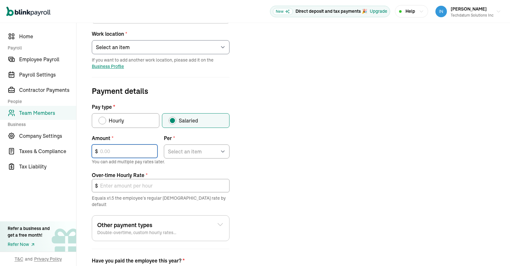
click at [135, 149] on input "text" at bounding box center [125, 151] width 66 height 13
type input "91,562"
click at [213, 148] on select "Select an item Hour Week Month Year" at bounding box center [197, 152] width 66 height 14
select select "4"
click option "Year" at bounding box center [0, 0] width 0 height 0
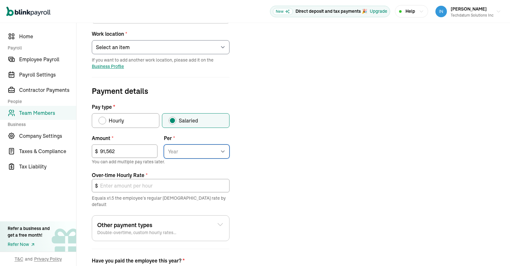
type input "66.03"
click at [271, 182] on div "Job details Job title (optional) Hire date * [DATE] [DATE] Mon Tue Wed Thu Fri …" at bounding box center [293, 132] width 419 height 362
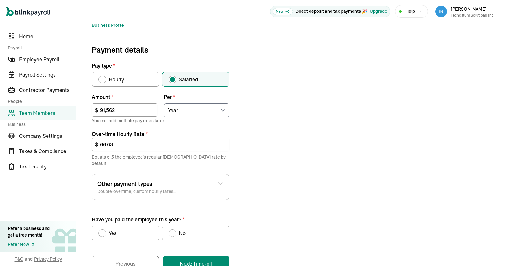
scroll to position [199, 0]
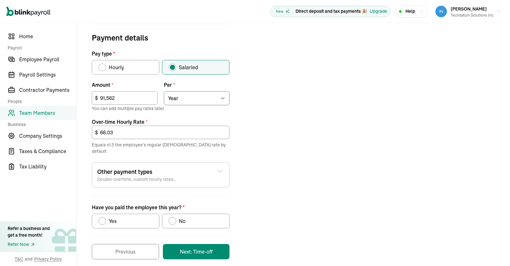
click at [181, 217] on span "No" at bounding box center [182, 221] width 7 height 8
click at [174, 217] on input "No" at bounding box center [170, 219] width 5 height 5
radio input "true"
click at [204, 244] on button "Next: Time-off" at bounding box center [196, 251] width 67 height 15
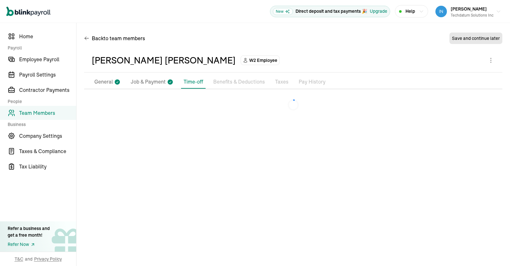
scroll to position [0, 0]
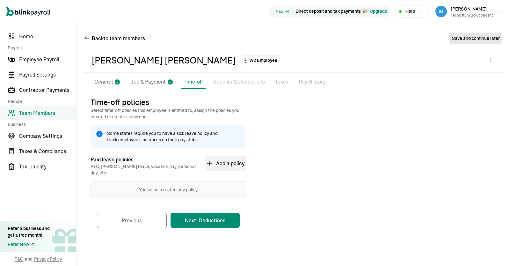
click at [213, 216] on button "Next: Deductions" at bounding box center [205, 220] width 69 height 15
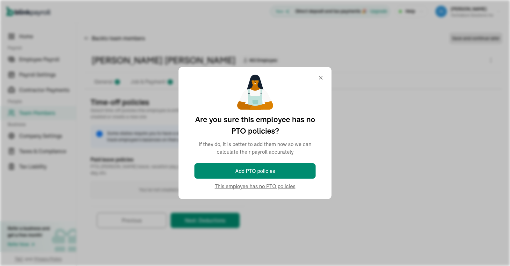
click at [277, 185] on div "Time-off policies Select time-off policies this employee is entitled to, assign…" at bounding box center [293, 165] width 419 height 137
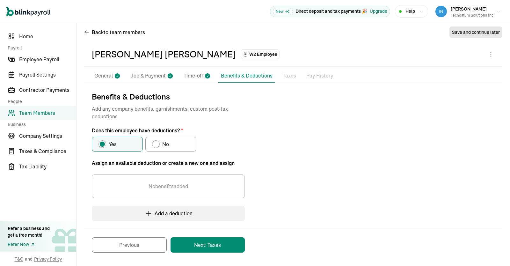
scroll to position [5, 0]
click at [157, 145] on div "Does this employee have deductions?" at bounding box center [155, 144] width 5 height 5
click at [157, 145] on input "No" at bounding box center [154, 143] width 5 height 5
radio input "true"
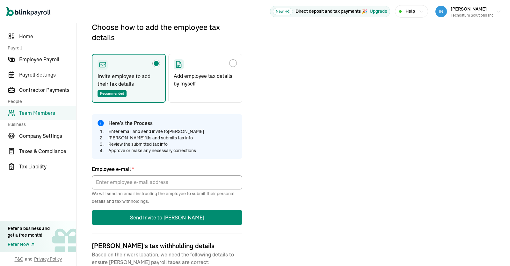
scroll to position [75, 0]
click at [231, 67] on div "Choose how to add the employee tax details" at bounding box center [205, 64] width 63 height 10
click at [179, 64] on input "Add employee tax details by myself" at bounding box center [176, 61] width 5 height 5
radio input "true"
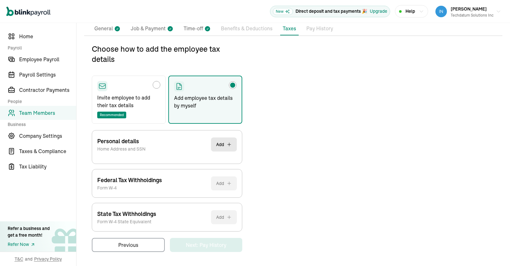
scroll to position [52, 0]
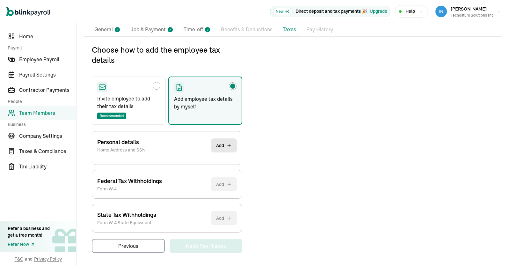
click at [219, 144] on button "Add" at bounding box center [224, 145] width 26 height 14
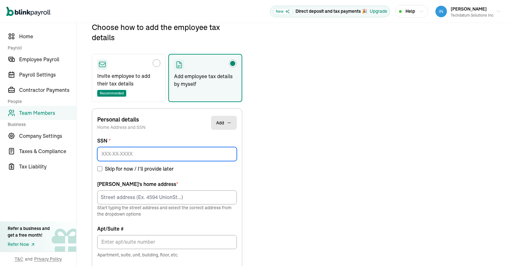
click at [202, 153] on input at bounding box center [167, 154] width 140 height 14
paste input "760-61-4608"
type input "760-61-4608"
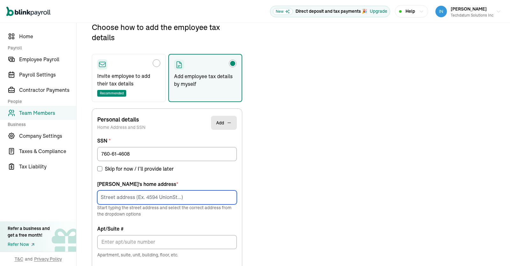
click at [200, 194] on input at bounding box center [167, 197] width 140 height 14
click at [312, 155] on div "Choose how to add the employee tax details Invite employee to add their tax det…" at bounding box center [293, 230] width 419 height 417
click at [135, 198] on input at bounding box center [167, 197] width 140 height 14
paste input "[STREET_ADDRESS]"
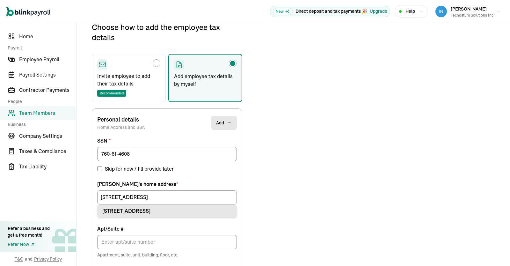
click at [151, 209] on div "[STREET_ADDRESS]" at bounding box center [167, 211] width 130 height 8
type input "[STREET_ADDRESS]"
type input "[GEOGRAPHIC_DATA]"
type input "75067"
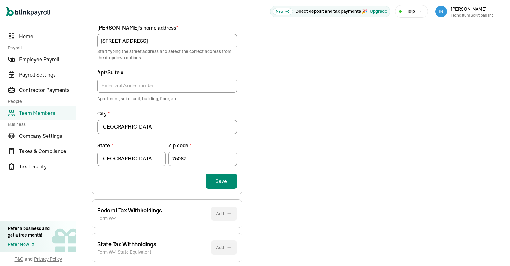
scroll to position [260, 0]
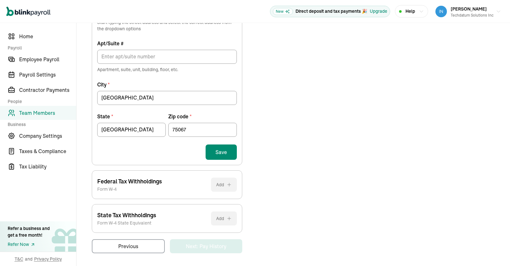
click at [222, 150] on button "Save" at bounding box center [221, 152] width 31 height 15
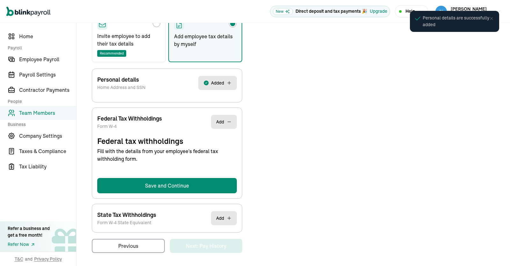
select select "S"
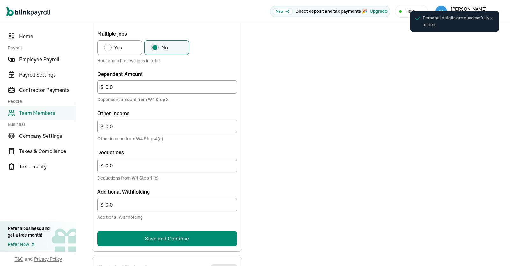
scroll to position [359, 0]
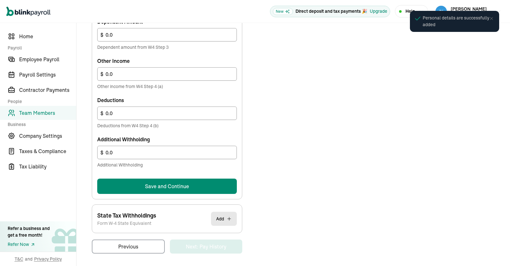
click at [198, 187] on button "Save and Continue" at bounding box center [167, 186] width 140 height 15
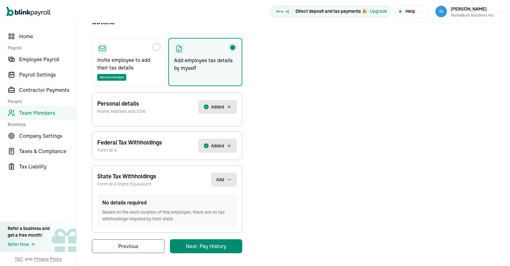
scroll to position [78, 0]
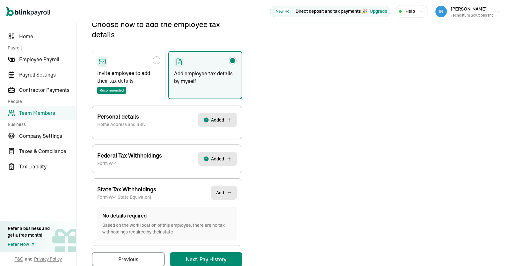
click at [219, 249] on div "Choose how to add the employee tax details Invite employee to add their tax det…" at bounding box center [167, 142] width 151 height 247
click at [216, 260] on main "Back to team members [PERSON_NAME] [PERSON_NAME] W2 Employee Active Pay Stubs G…" at bounding box center [294, 112] width 434 height 335
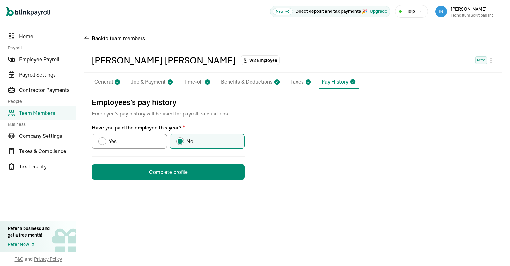
click at [212, 168] on button "Complete profile" at bounding box center [168, 171] width 153 height 15
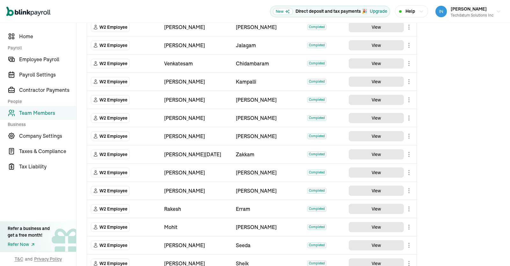
scroll to position [11, 0]
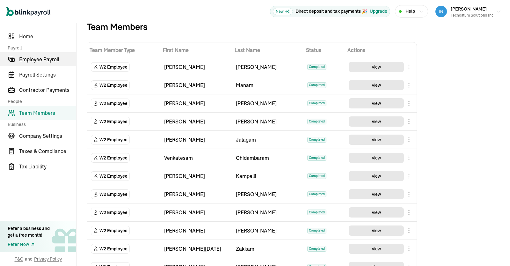
click at [35, 57] on span "Employee Payroll" at bounding box center [47, 60] width 57 height 8
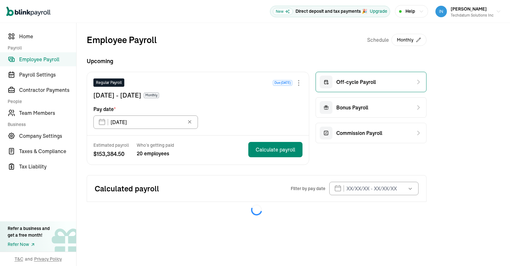
click at [376, 84] on div "Off-cycle Payroll" at bounding box center [371, 82] width 111 height 20
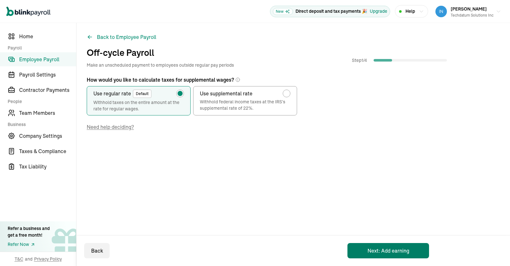
click at [377, 254] on button "Next: Add earning" at bounding box center [389, 250] width 82 height 15
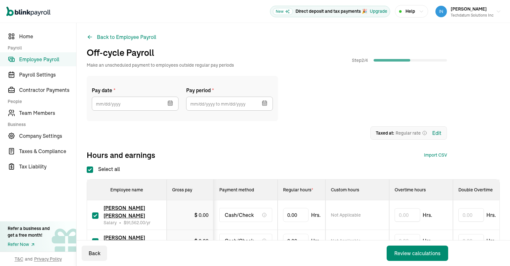
checkbox input "true"
click at [172, 103] on icon "button" at bounding box center [170, 103] width 6 height 6
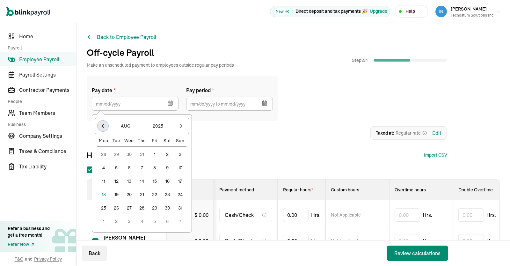
click at [98, 126] on button "button" at bounding box center [103, 126] width 11 height 11
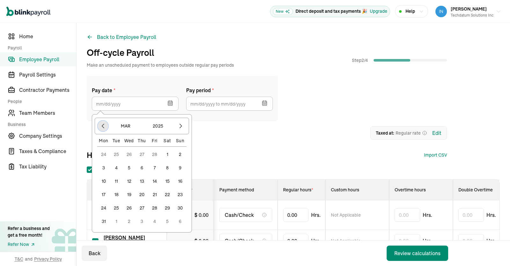
click at [102, 126] on icon "button" at bounding box center [103, 126] width 6 height 6
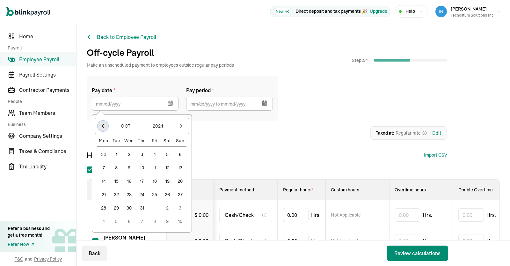
click at [104, 125] on icon "button" at bounding box center [103, 126] width 6 height 6
click at [130, 207] on button "31" at bounding box center [129, 208] width 13 height 13
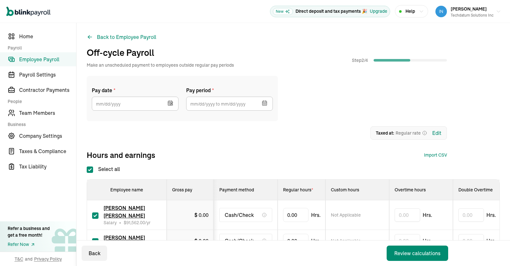
type input "[DATE]"
click at [267, 101] on icon "button" at bounding box center [265, 103] width 6 height 6
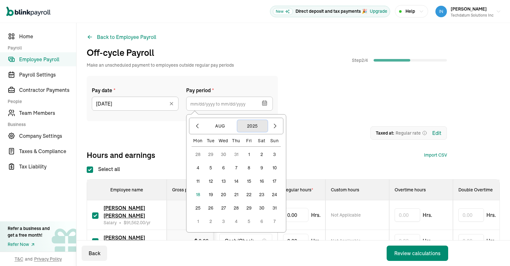
click at [253, 125] on button "2025" at bounding box center [252, 126] width 31 height 12
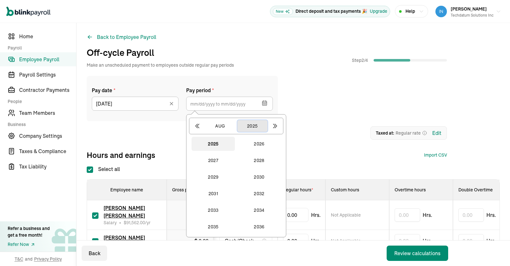
click at [249, 129] on button "2025" at bounding box center [252, 126] width 31 height 12
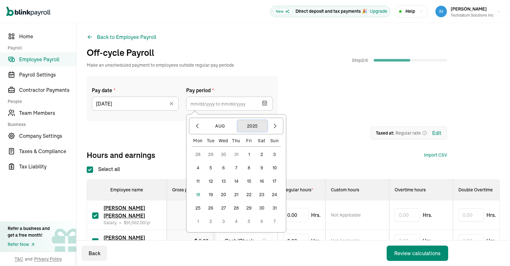
click at [252, 125] on button "2025" at bounding box center [252, 126] width 31 height 12
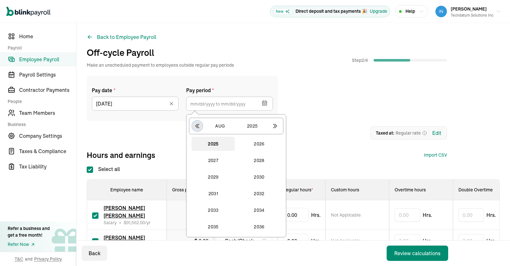
click at [196, 125] on icon "button" at bounding box center [197, 126] width 6 height 6
click at [259, 227] on button "2024" at bounding box center [259, 227] width 43 height 14
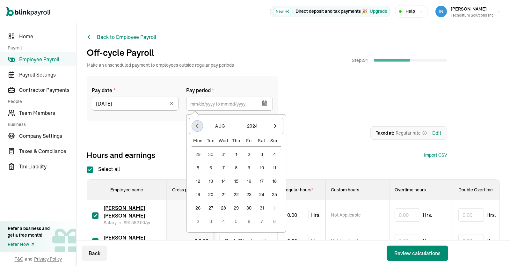
click at [200, 126] on icon "button" at bounding box center [197, 126] width 6 height 6
click at [199, 154] on button "1" at bounding box center [198, 154] width 13 height 13
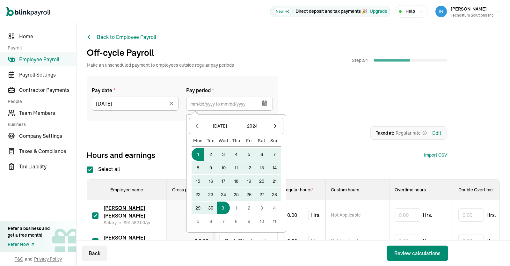
click at [227, 208] on button "31" at bounding box center [223, 208] width 13 height 13
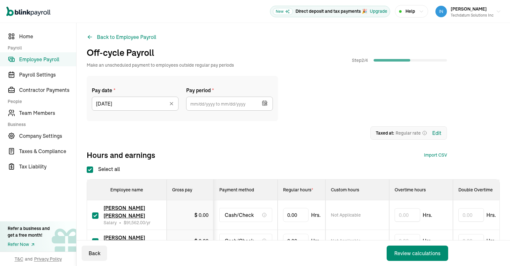
type input "[DATE] ~ [DATE]"
click at [312, 132] on div "1 Upload 2 Map Columns 3 Map Employees Drop your file here or Browse files Expe…" at bounding box center [267, 132] width 360 height 13
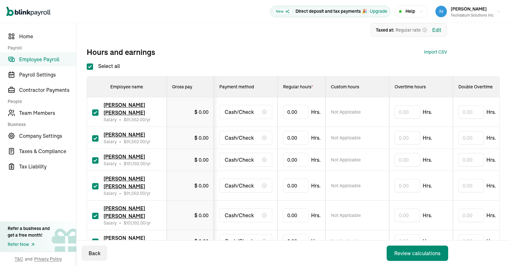
scroll to position [104, 0]
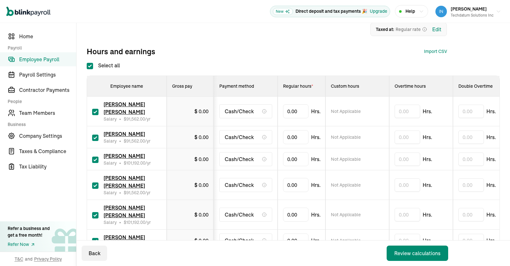
click at [89, 66] on input "Select all" at bounding box center [90, 66] width 6 height 6
checkbox input "false"
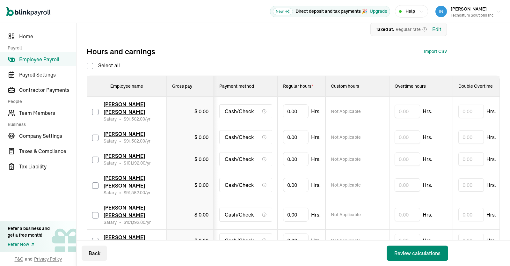
checkbox input "false"
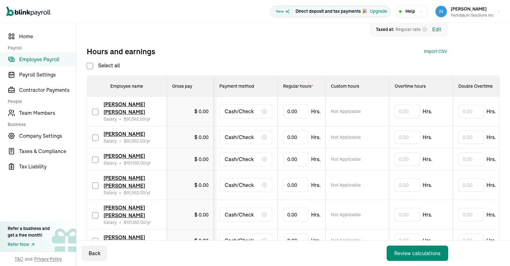
checkbox input "false"
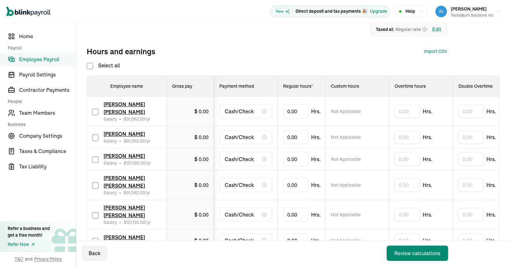
checkbox input "false"
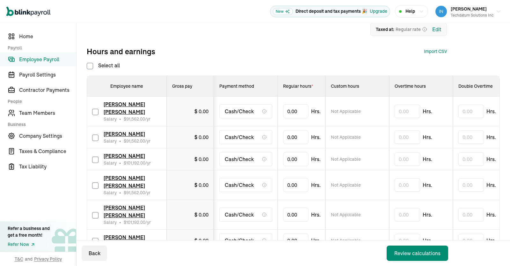
checkbox input "false"
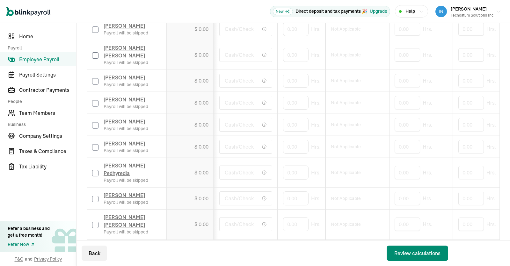
scroll to position [480, 0]
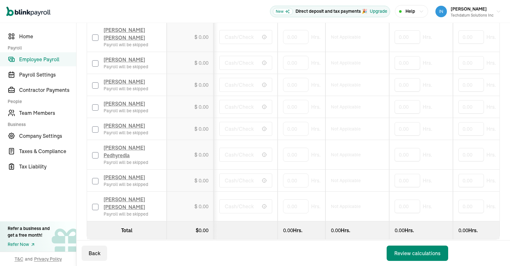
click at [96, 204] on input "checkbox" at bounding box center [95, 207] width 6 height 6
checkbox input "true"
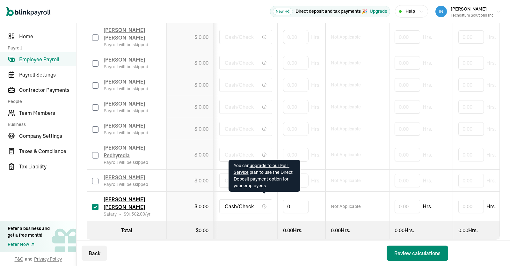
drag, startPoint x: 298, startPoint y: 197, endPoint x: 261, endPoint y: 200, distance: 36.8
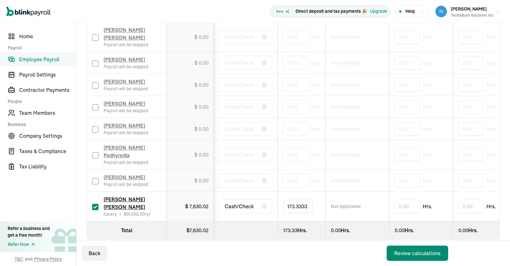
type input "173.33333"
click at [349, 244] on div "Back Review calculations" at bounding box center [267, 254] width 380 height 26
click at [416, 252] on div "Review calculations" at bounding box center [418, 253] width 46 height 8
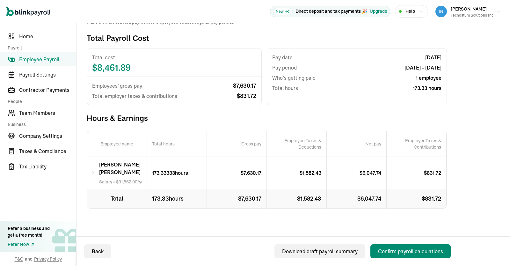
scroll to position [43, 0]
click at [93, 177] on div "[PERSON_NAME] [PERSON_NAME] Salary • $ 91,562.00 /yr" at bounding box center [117, 173] width 60 height 32
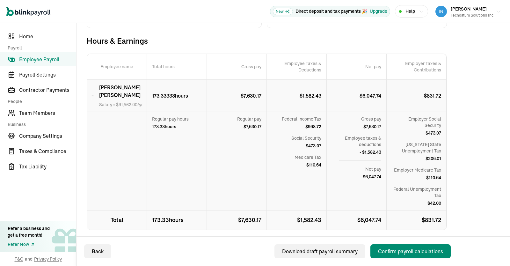
scroll to position [142, 0]
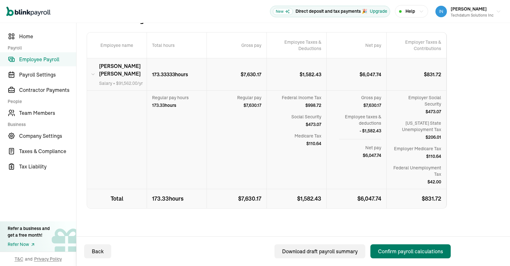
click at [398, 247] on button "Confirm payroll calculations" at bounding box center [411, 251] width 80 height 14
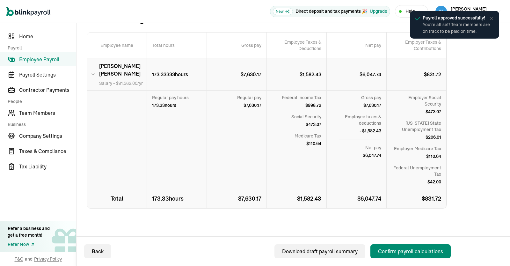
scroll to position [108, 0]
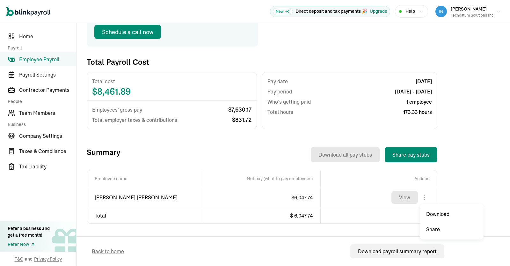
click at [426, 201] on body "Open main menu New Direct deposit and tax payments 🎉 Upgrade Help [PERSON_NAME]…" at bounding box center [255, 133] width 510 height 266
click at [282, 53] on div "Introducing Full-Service Payroll 🎉 We handle everything. Payroll and taxes, ful…" at bounding box center [262, 113] width 351 height 286
